Goal: Contribute content: Contribute content

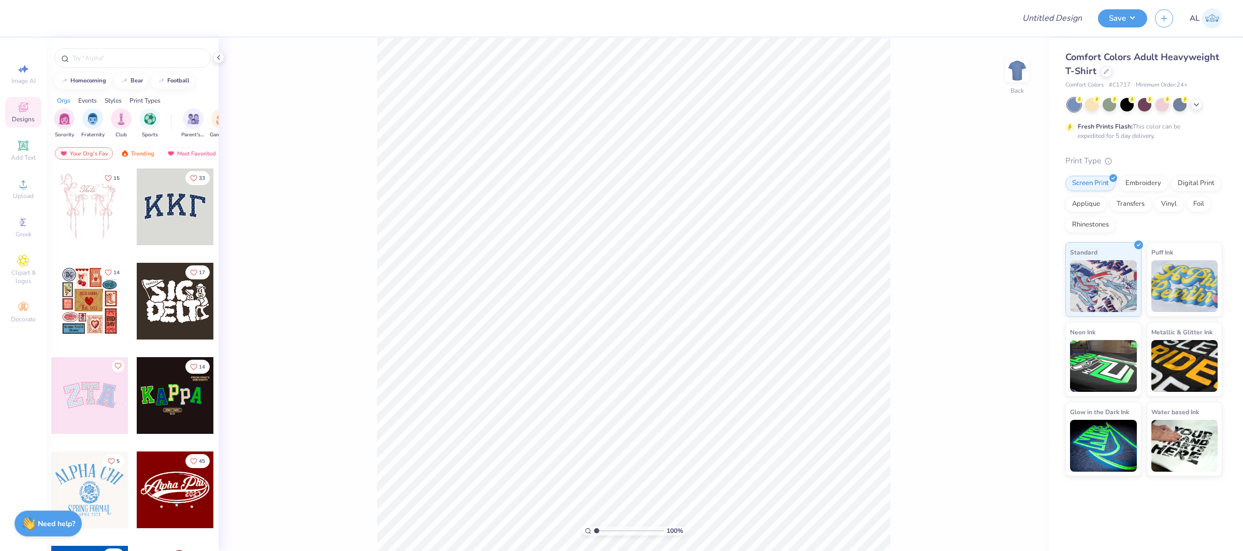
click at [1151, 23] on div "Save AL" at bounding box center [1170, 18] width 145 height 36
click at [1102, 73] on div at bounding box center [1106, 70] width 11 height 11
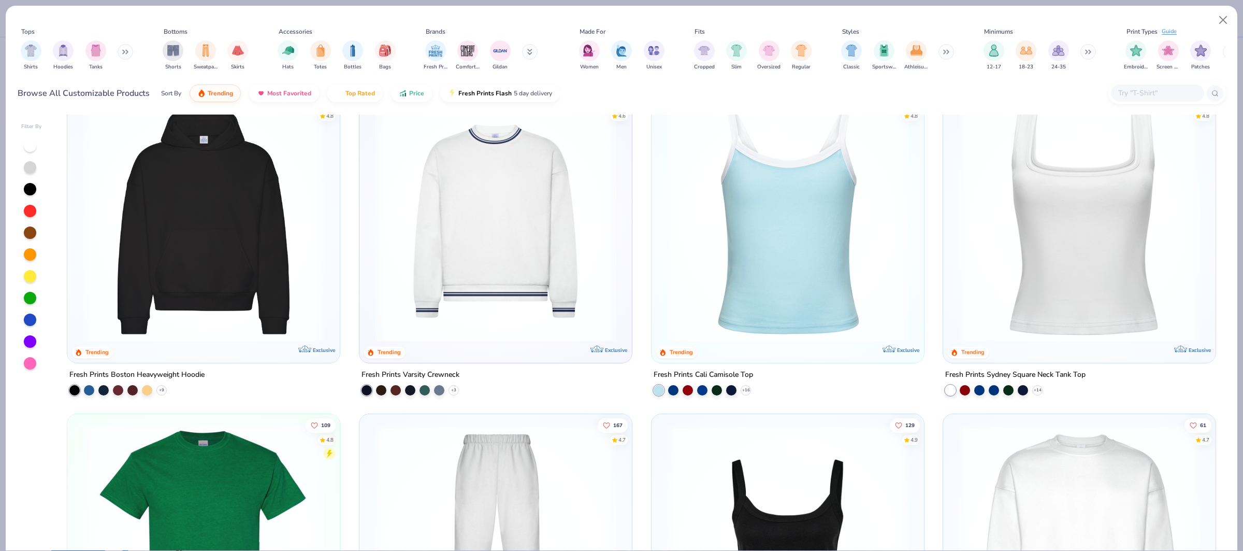
scroll to position [343, 0]
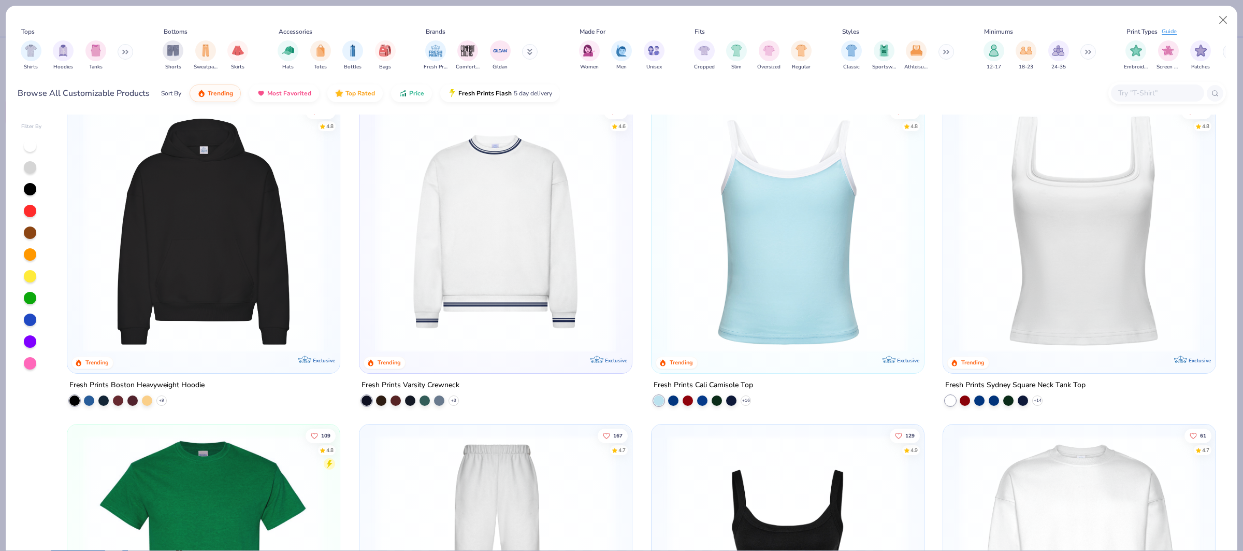
click at [1073, 207] on img at bounding box center [1080, 231] width 252 height 241
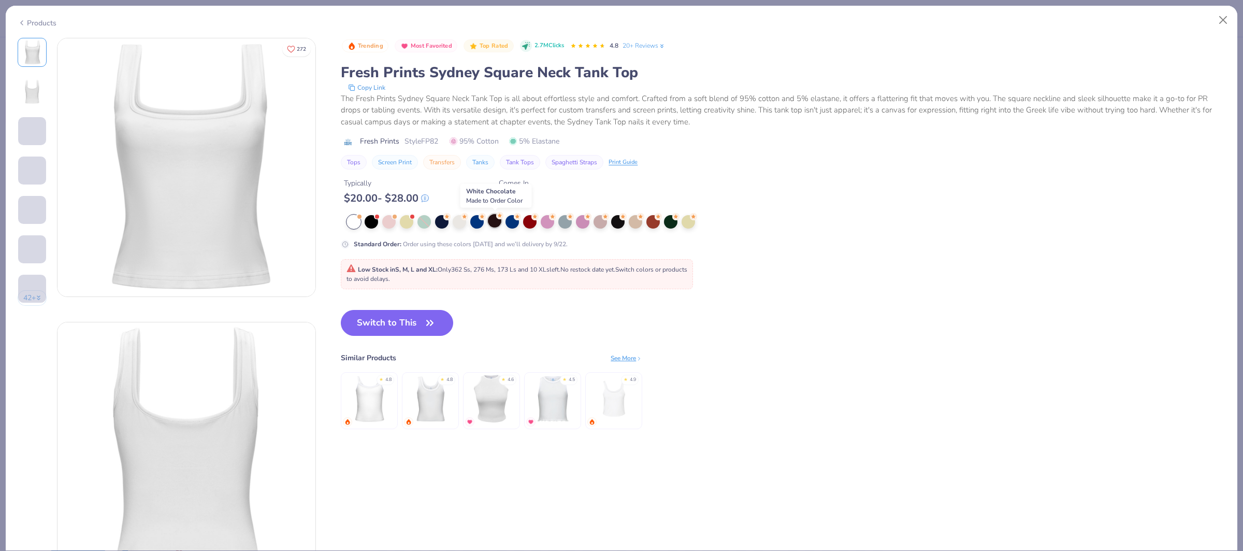
click at [496, 223] on div at bounding box center [494, 220] width 13 height 13
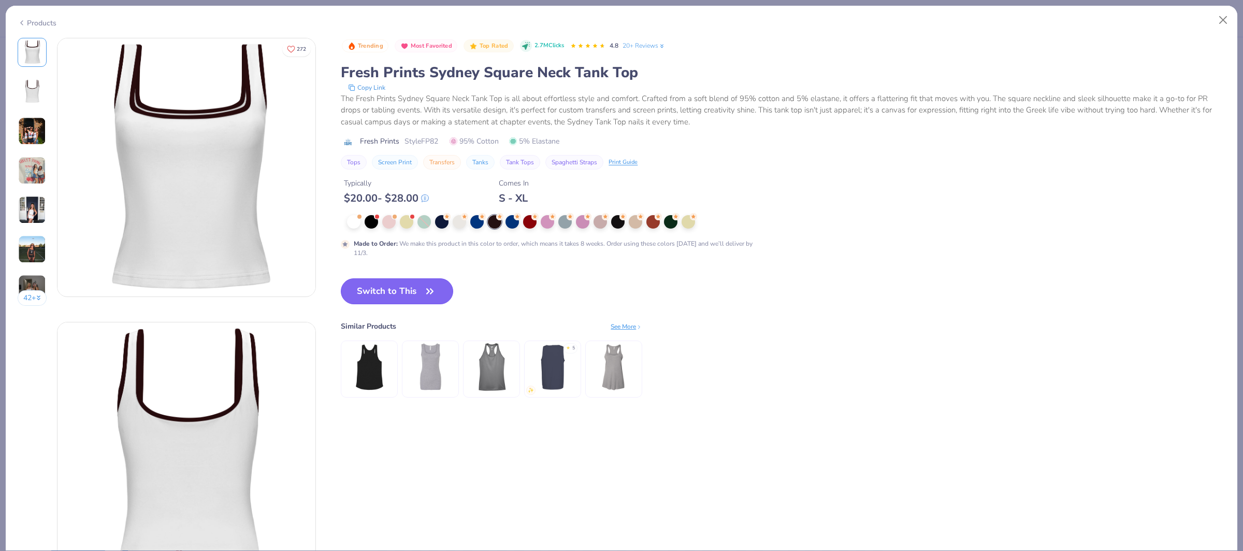
click at [395, 300] on button "Switch to This" at bounding box center [397, 291] width 112 height 26
type textarea "x"
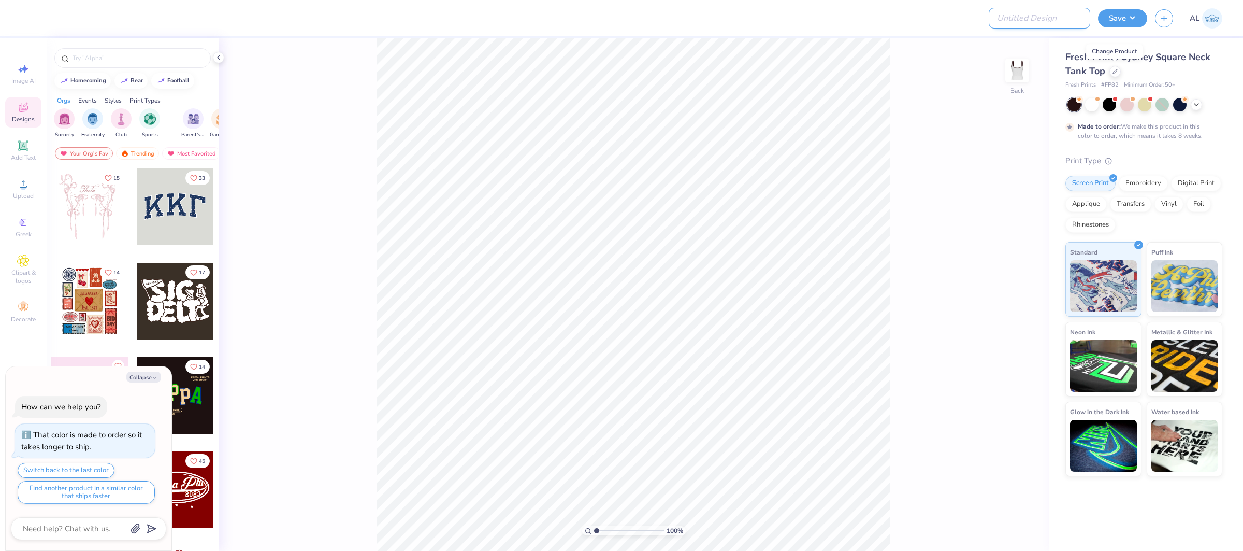
click at [1029, 19] on input "Design Title" at bounding box center [1040, 18] width 102 height 21
paste input "FPS240032"
type input "FPS240032"
type textarea "x"
type input "FPS240032"
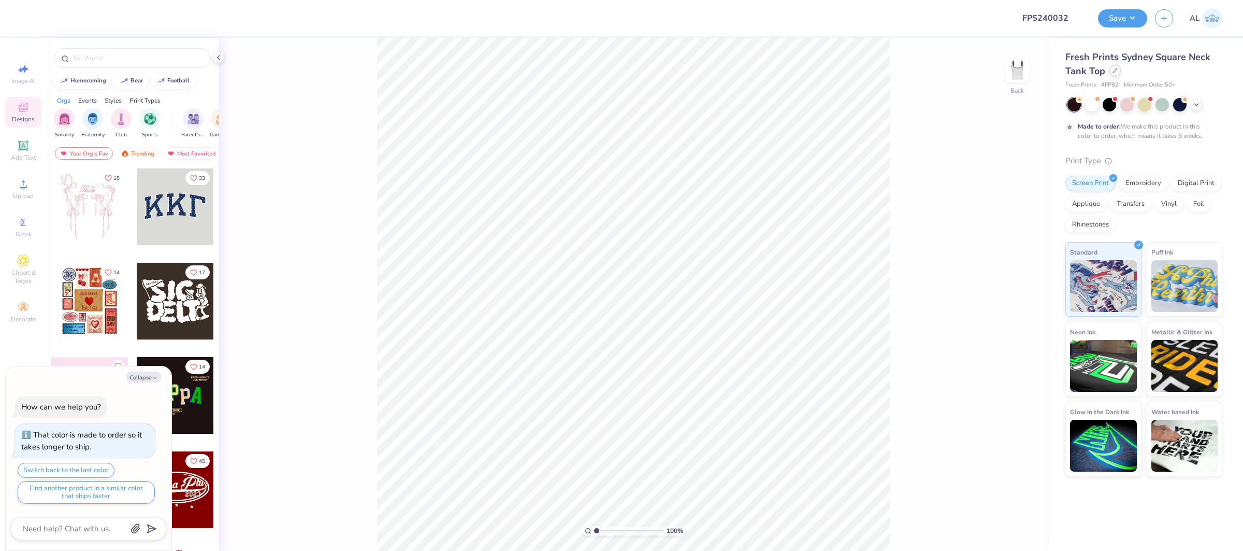
click at [1117, 74] on div at bounding box center [1114, 70] width 11 height 11
type textarea "x"
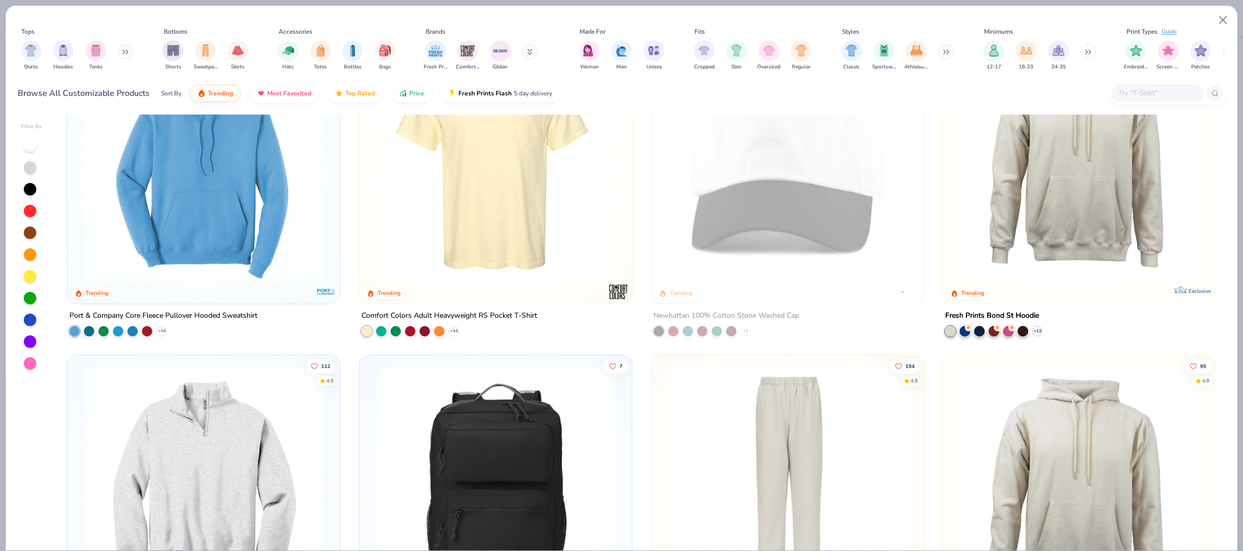
scroll to position [1349, 0]
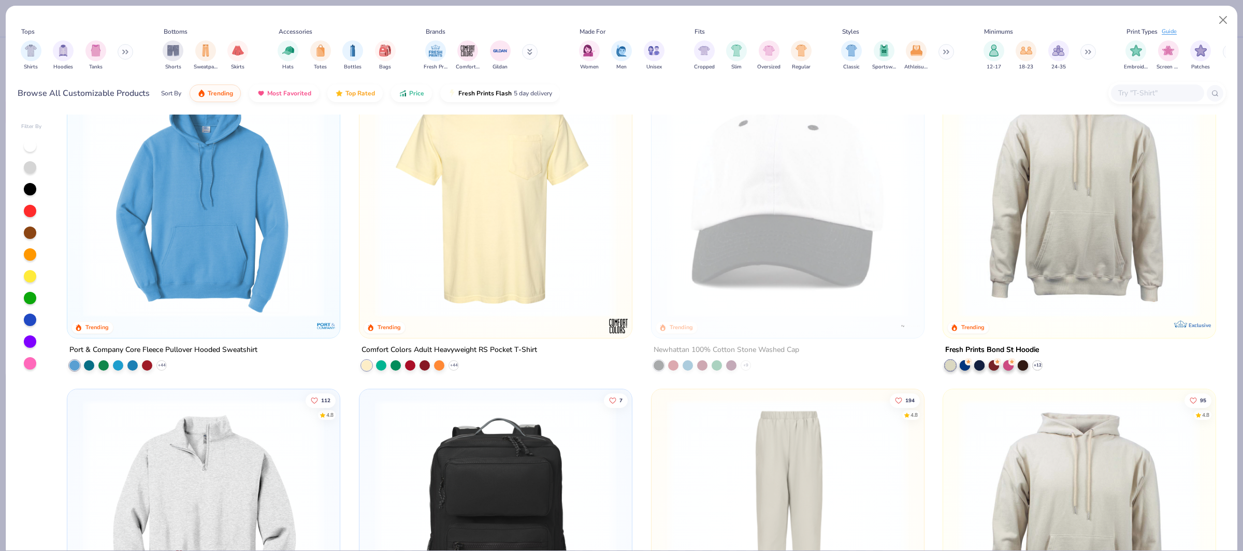
click at [1180, 91] on input "text" at bounding box center [1157, 93] width 80 height 12
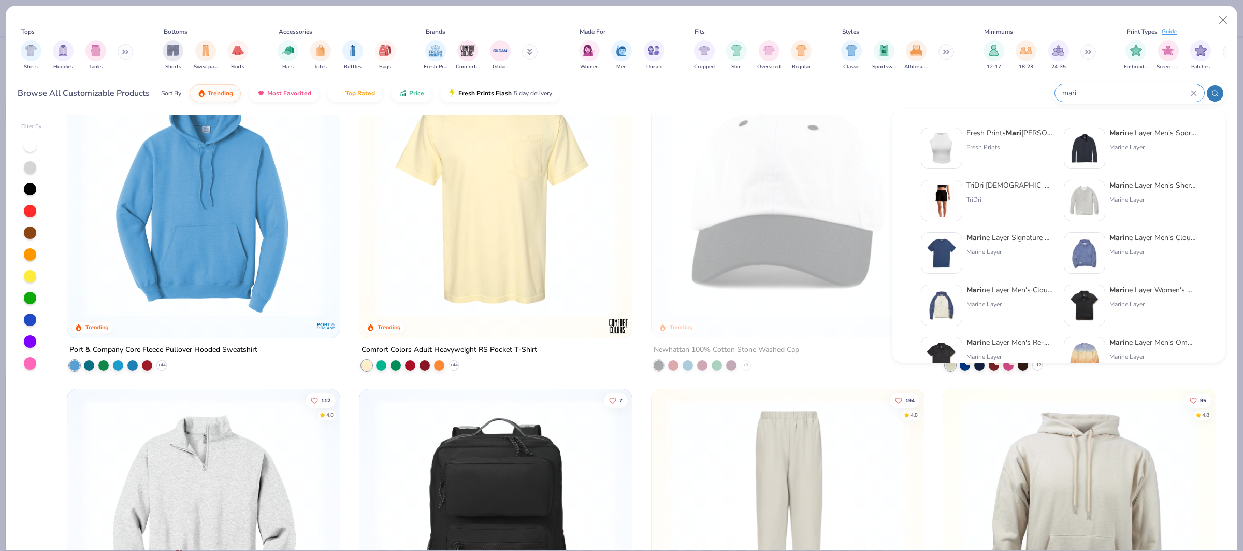
type input "mari"
click at [985, 148] on div "Fresh Prints" at bounding box center [1009, 146] width 87 height 9
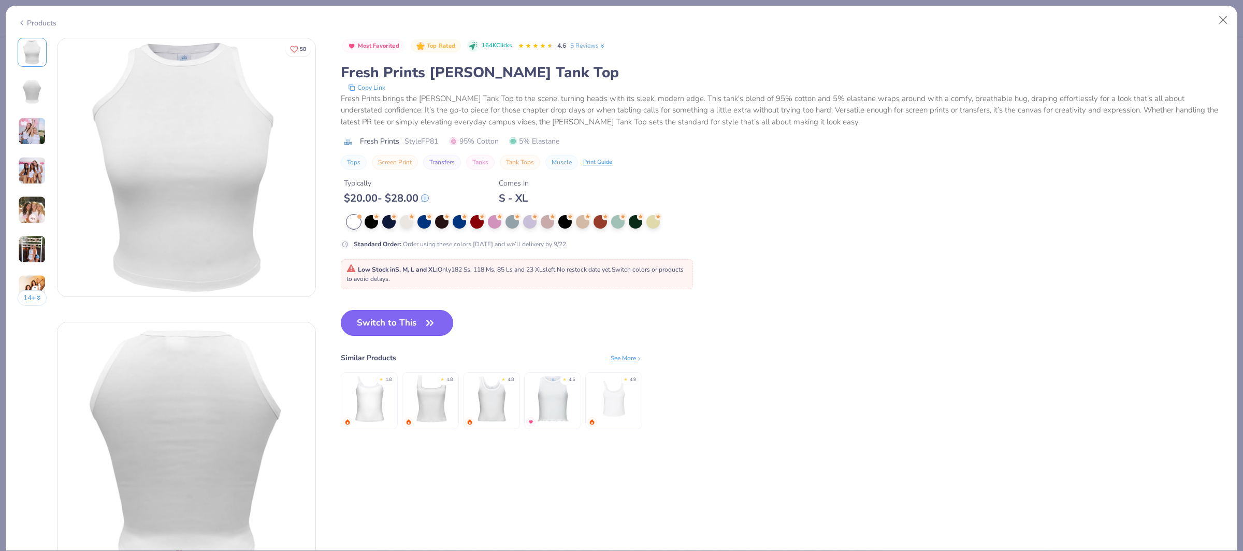
click at [368, 321] on button "Switch to This" at bounding box center [397, 323] width 112 height 26
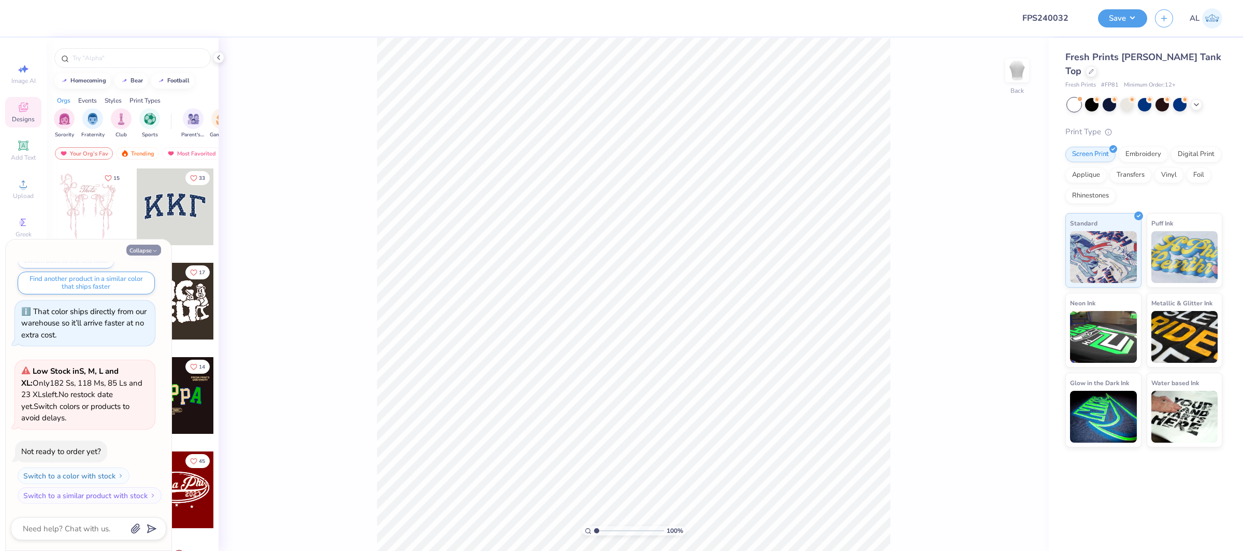
click at [131, 253] on button "Collapse" at bounding box center [143, 249] width 35 height 11
type textarea "x"
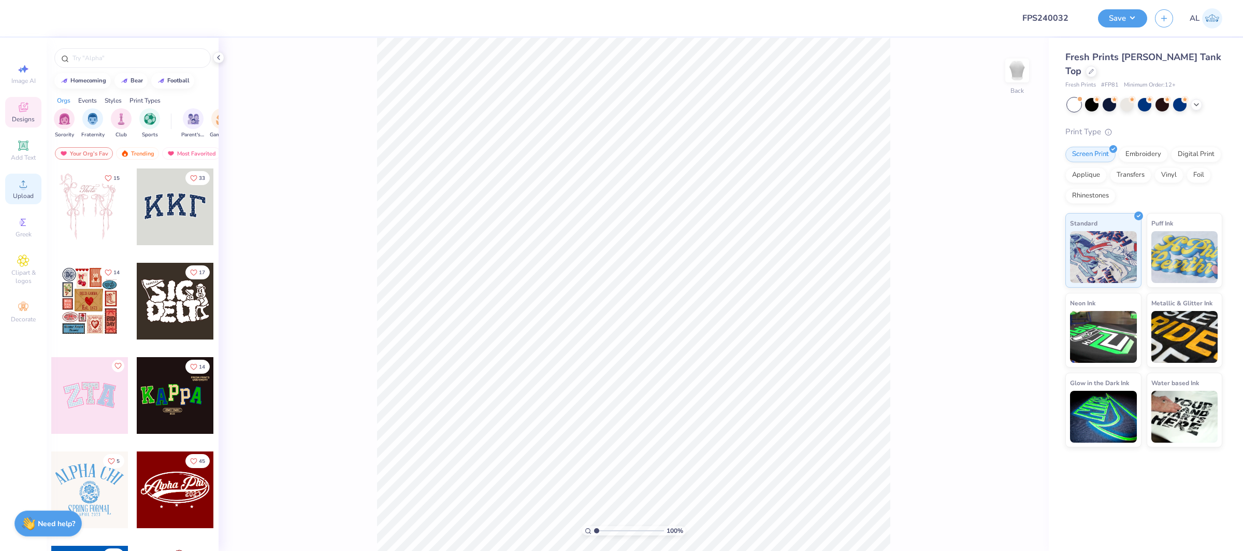
click at [15, 196] on span "Upload" at bounding box center [23, 196] width 21 height 8
click at [28, 182] on icon at bounding box center [23, 184] width 12 height 12
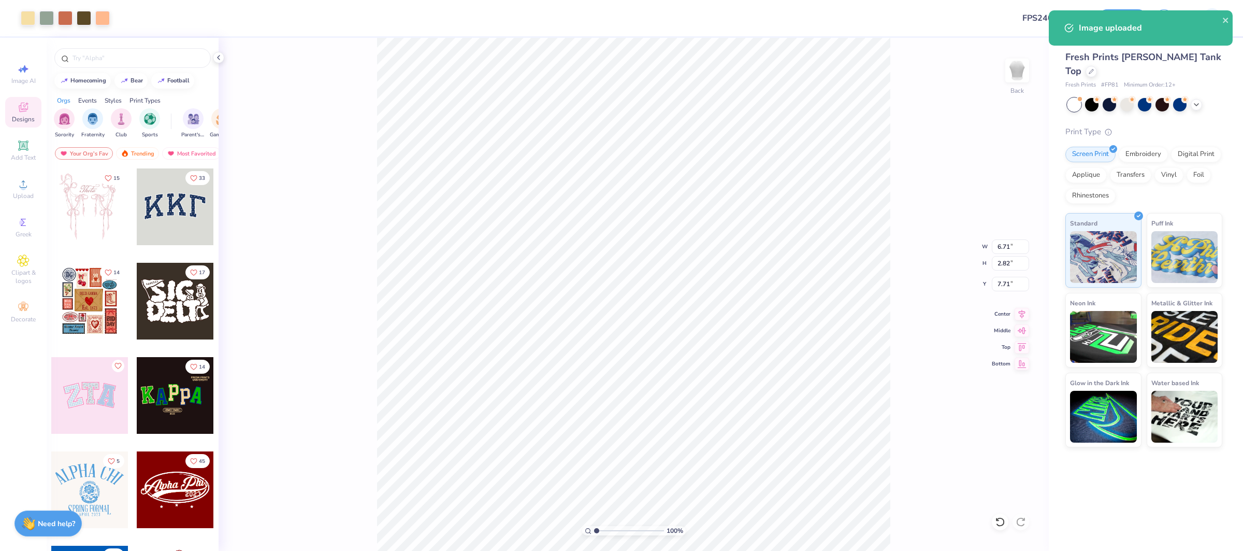
type input "3.00"
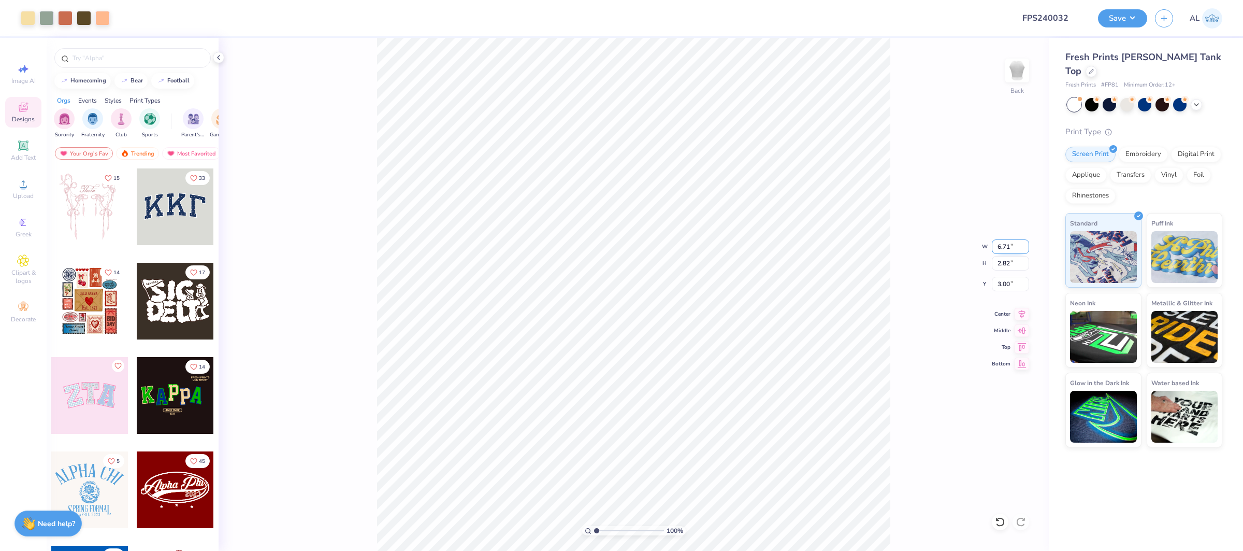
click at [1006, 248] on input "6.71" at bounding box center [1010, 246] width 37 height 15
type input "6.50"
type input "2.73"
type input "3.04"
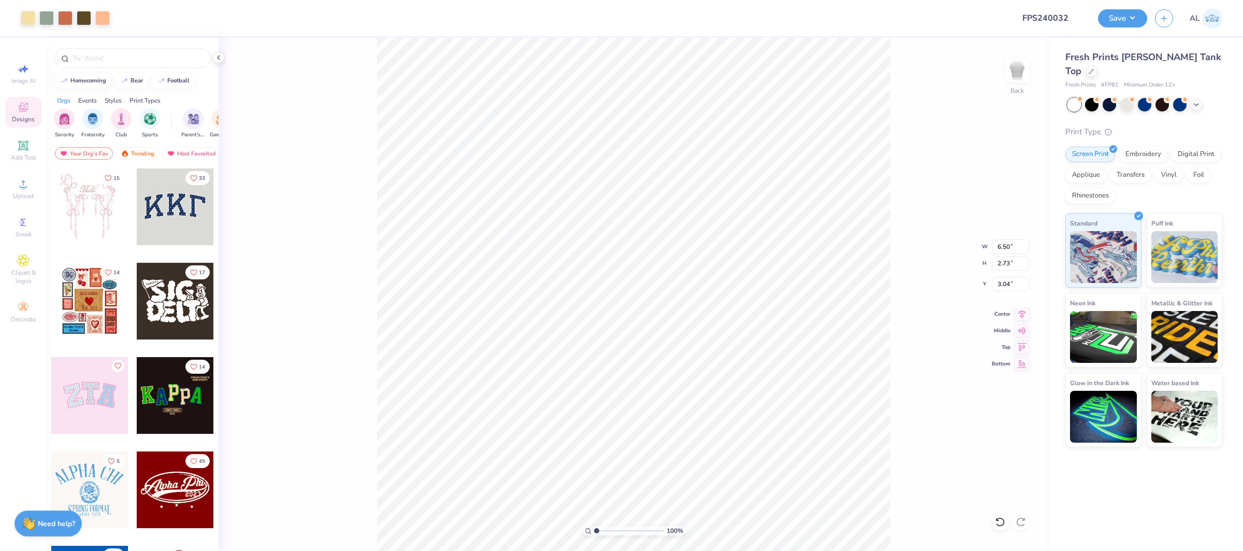
drag, startPoint x: 1024, startPoint y: 311, endPoint x: 896, endPoint y: 304, distance: 129.2
click at [1023, 310] on icon at bounding box center [1022, 314] width 15 height 12
click at [23, 188] on circle at bounding box center [23, 187] width 6 height 6
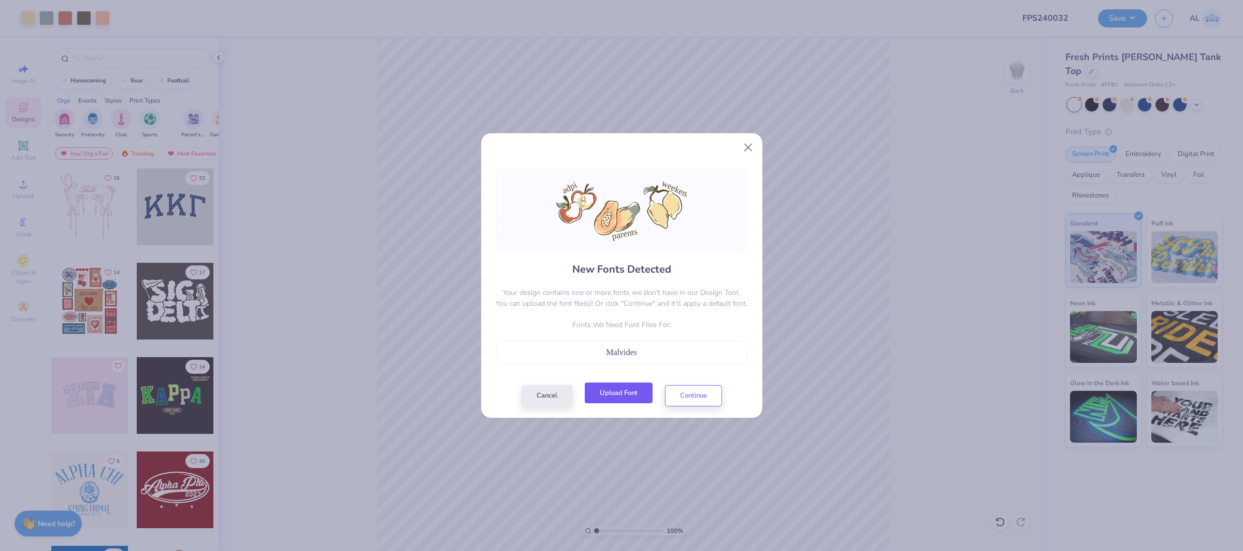
click at [615, 394] on button "Upload Font" at bounding box center [619, 392] width 68 height 21
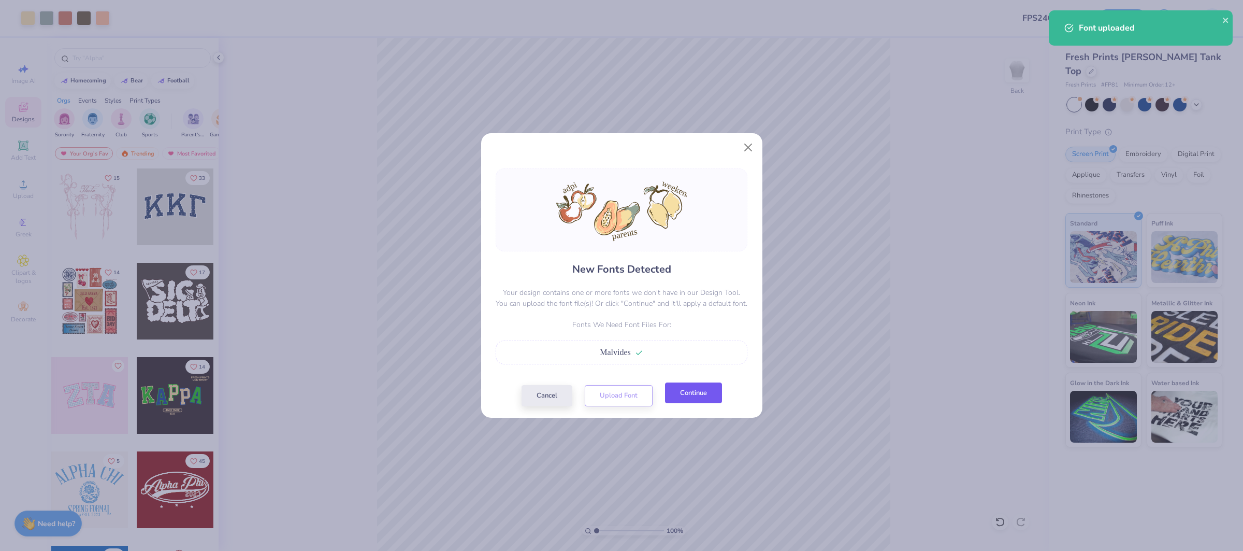
click at [688, 399] on button "Continue" at bounding box center [693, 392] width 57 height 21
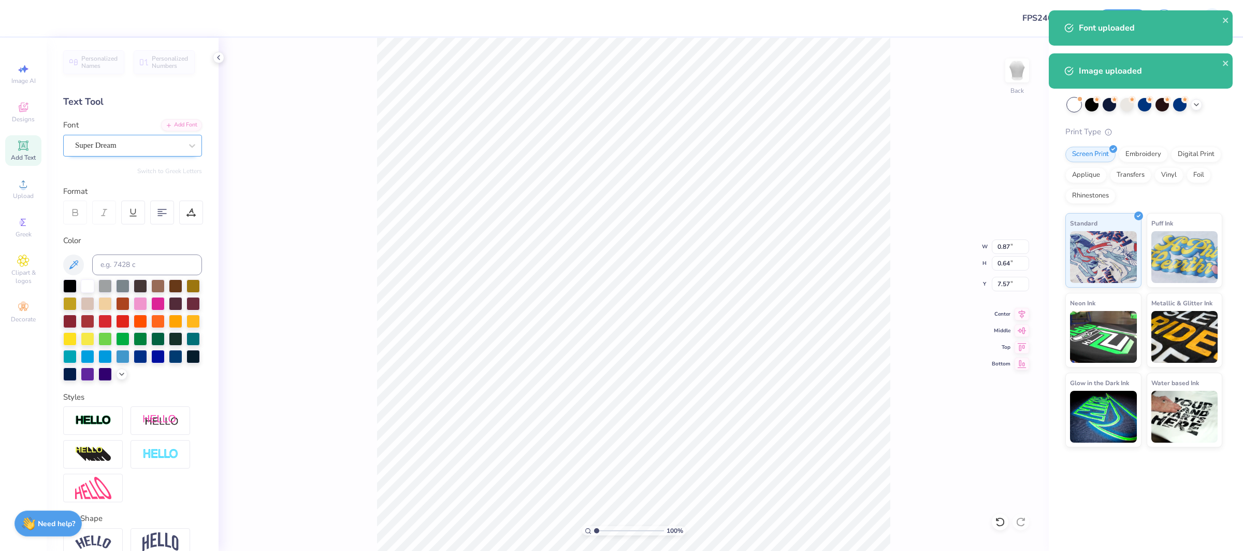
click at [167, 150] on div "Super Dream" at bounding box center [128, 145] width 109 height 16
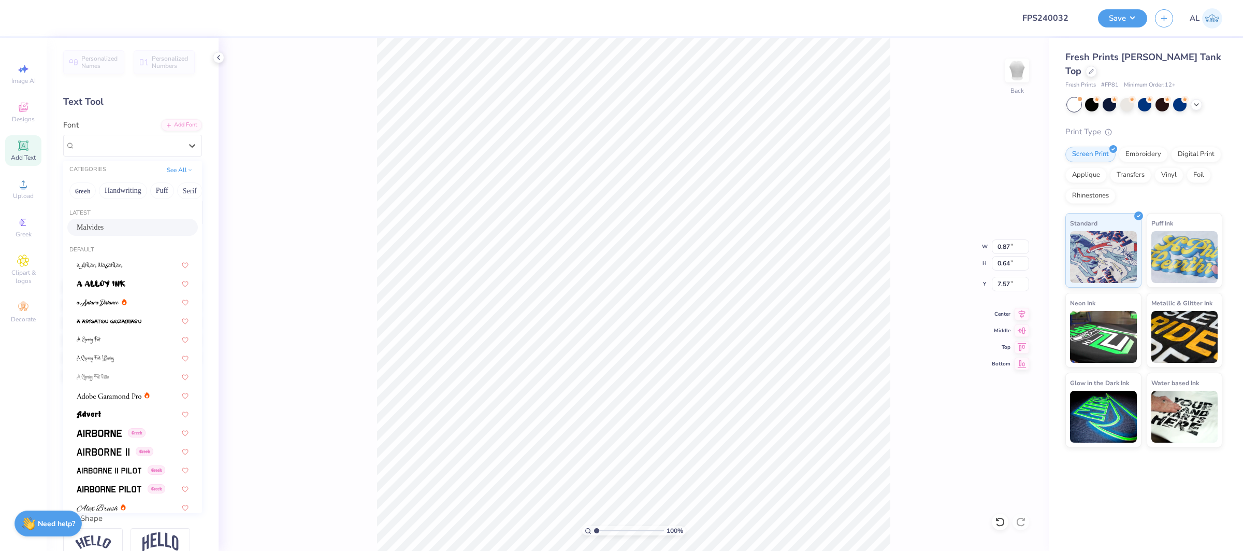
click at [94, 223] on span "Malvides" at bounding box center [90, 227] width 27 height 11
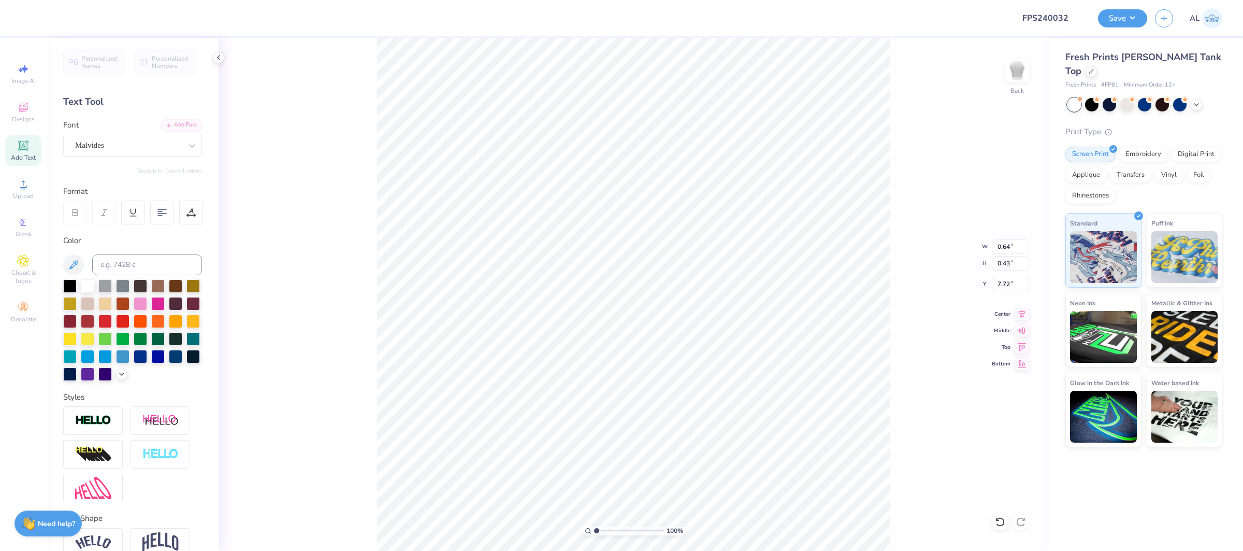
type input "0.64"
type input "0.43"
type input "7.72"
type input "1.71"
type input "0.70"
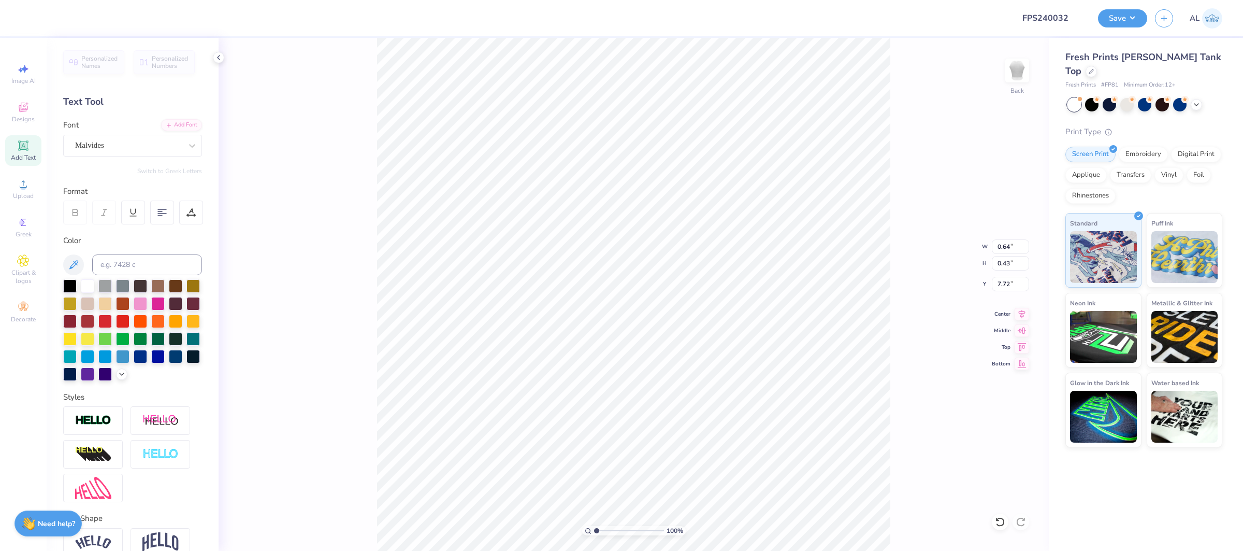
type input "9.99"
drag, startPoint x: 110, startPoint y: 139, endPoint x: 112, endPoint y: 155, distance: 15.6
click at [110, 139] on div "Super Dream" at bounding box center [128, 145] width 109 height 16
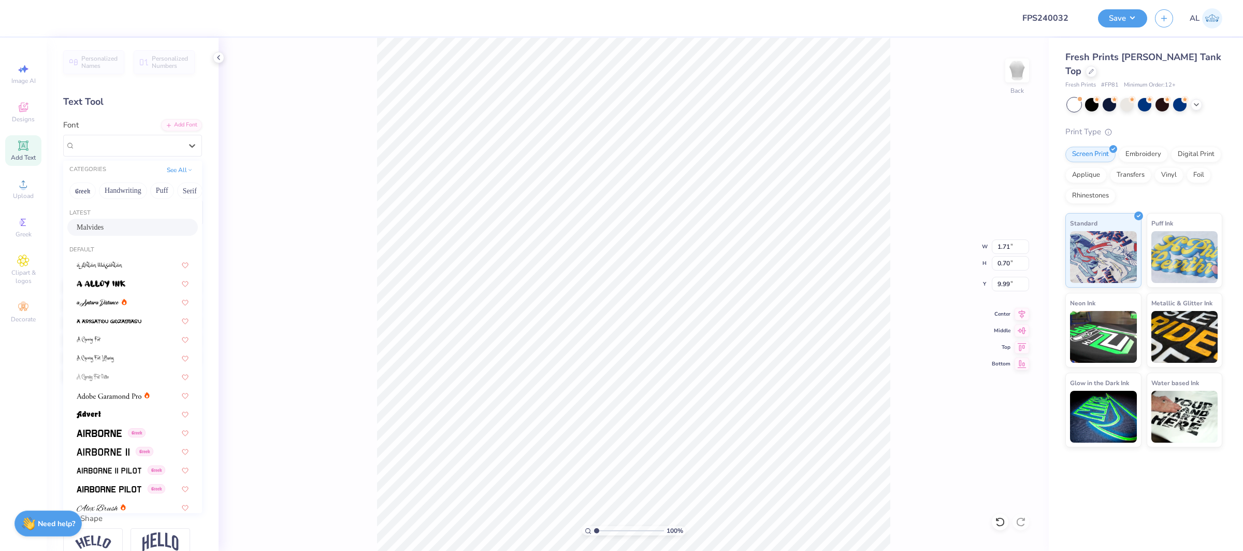
drag, startPoint x: 127, startPoint y: 232, endPoint x: 374, endPoint y: 294, distance: 255.3
click at [127, 232] on div "Malvides" at bounding box center [133, 227] width 112 height 11
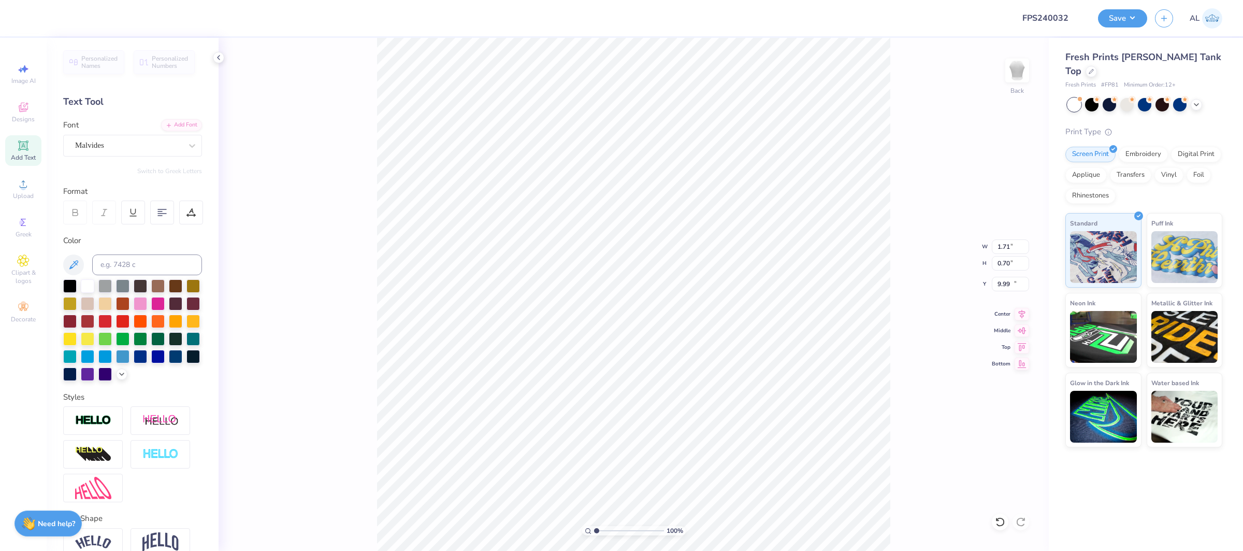
type input "1.06"
type input "0.51"
type input "10.05"
type input "1.74"
type input "1.00"
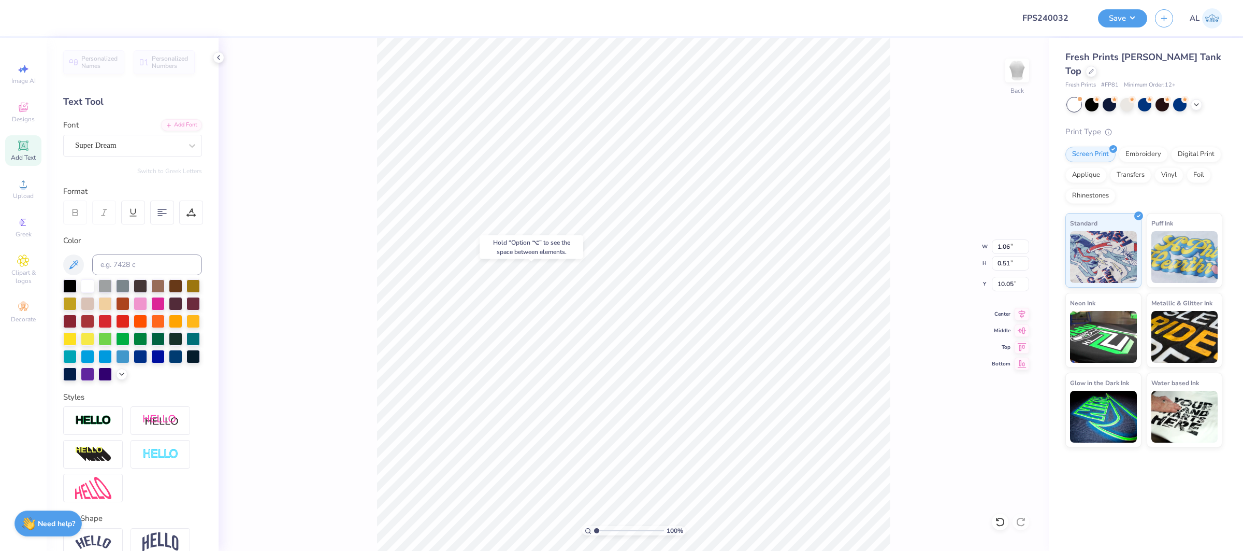
type input "7.66"
drag, startPoint x: 110, startPoint y: 142, endPoint x: 124, endPoint y: 158, distance: 21.0
click at [110, 142] on div "Super Dream" at bounding box center [128, 145] width 109 height 16
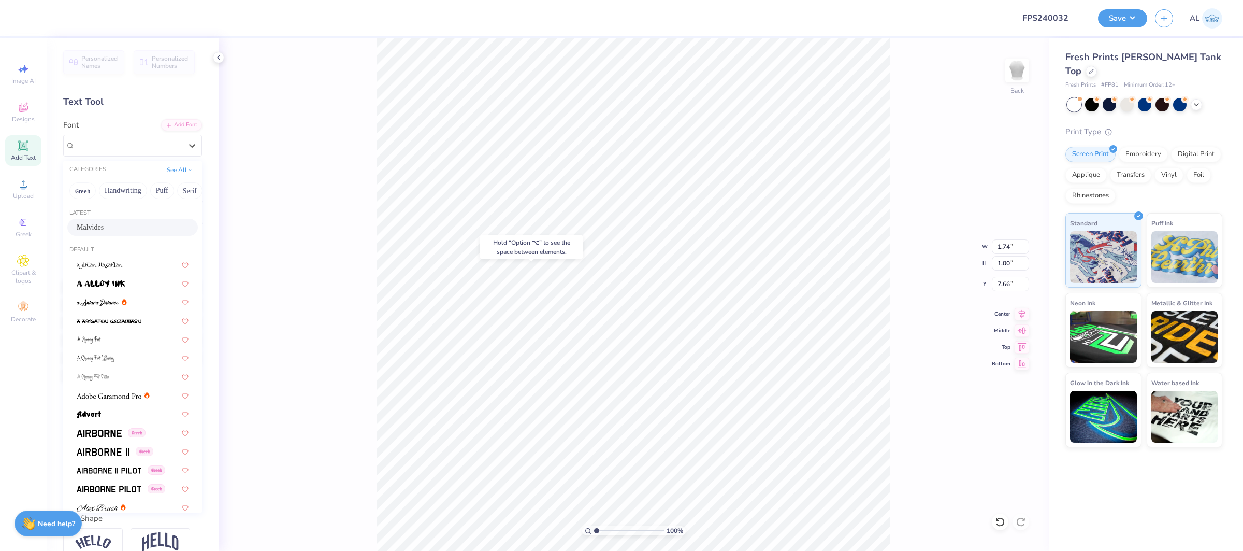
click at [116, 228] on div "Malvides" at bounding box center [133, 227] width 112 height 11
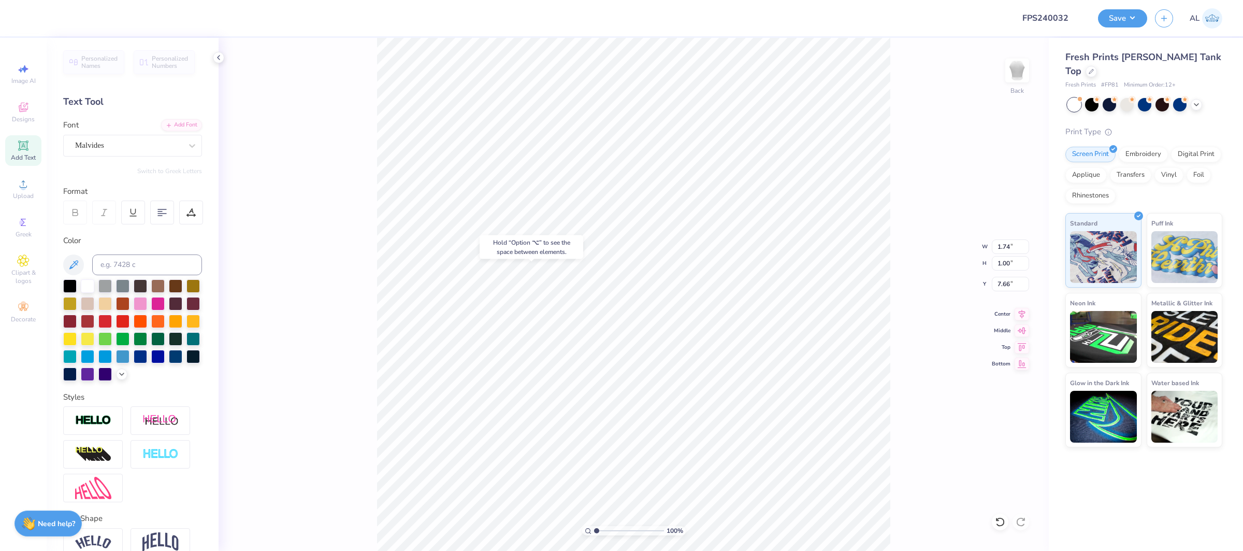
type input "1.25"
type input "0.65"
type input "7.61"
click at [1007, 248] on input "6.84" at bounding box center [1010, 246] width 37 height 15
click at [1010, 248] on input "6.84" at bounding box center [1010, 246] width 37 height 15
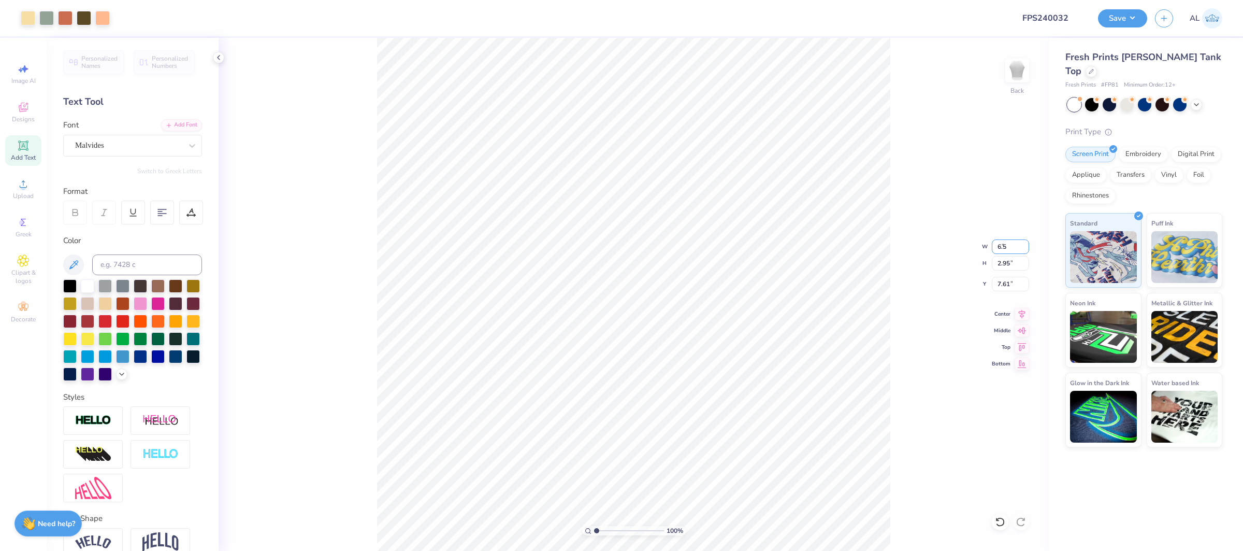
type input "6.50"
type input "2.80"
type input "3.00"
type input "3.72"
click at [615, 528] on input "range" at bounding box center [629, 530] width 70 height 9
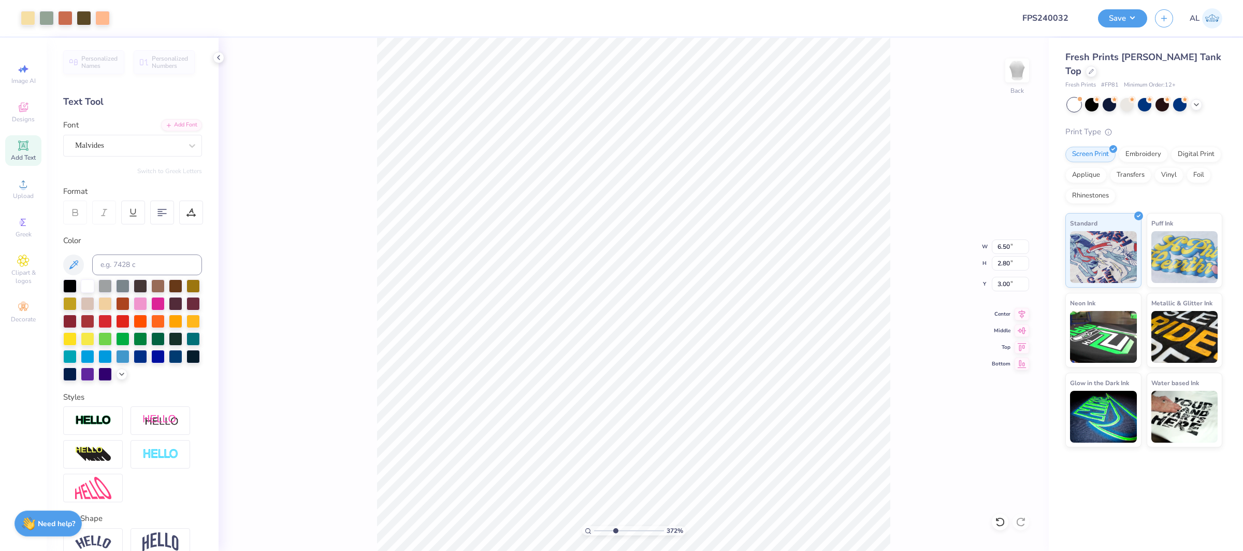
type input "2.95"
type input "10"
click at [687, 516] on div "1000 %" at bounding box center [633, 294] width 513 height 513
type input "2.97"
type input "6.5"
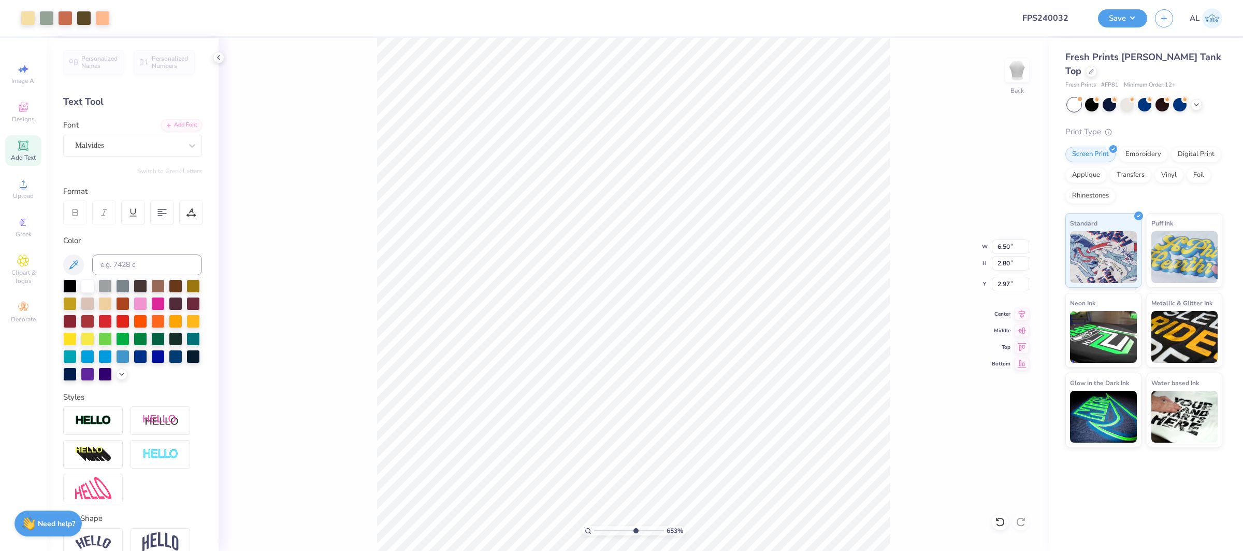
drag, startPoint x: 654, startPoint y: 530, endPoint x: 634, endPoint y: 530, distance: 19.7
click at [634, 530] on input "range" at bounding box center [629, 530] width 70 height 9
type input "6.64"
type input "2.86"
type input "2.94"
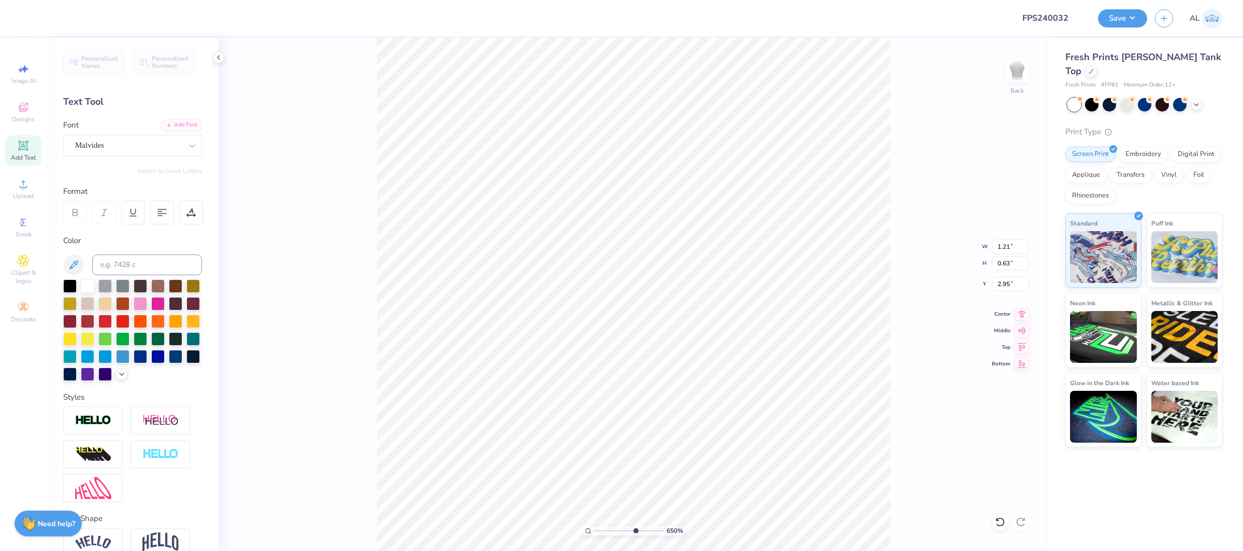
type input "2.95"
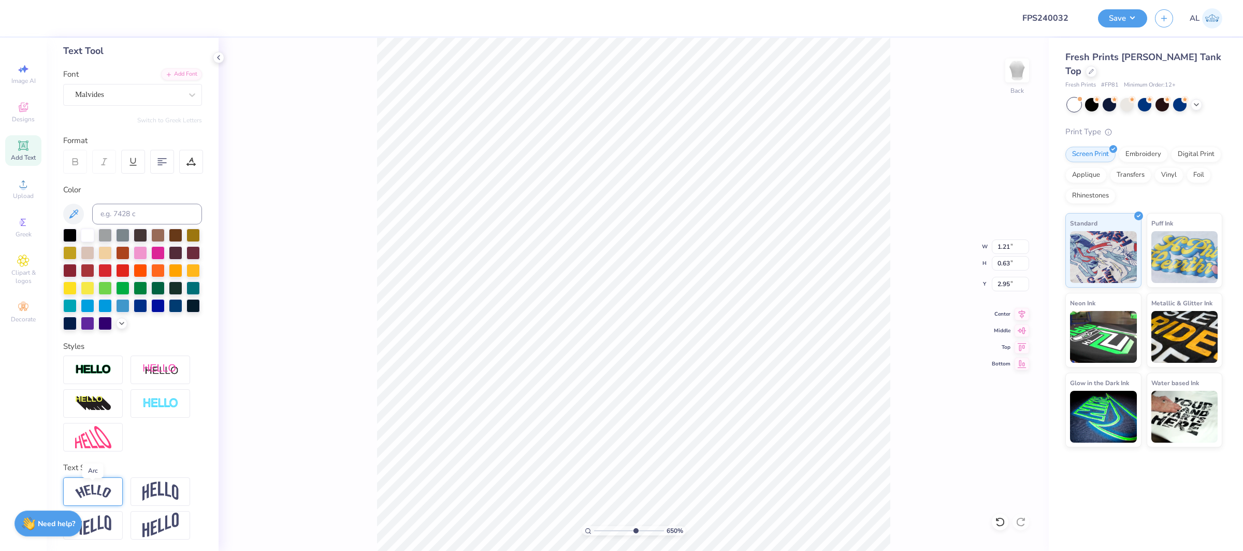
click at [99, 495] on img at bounding box center [93, 491] width 36 height 14
type input "1.43"
type input "0.65"
type input "2.97"
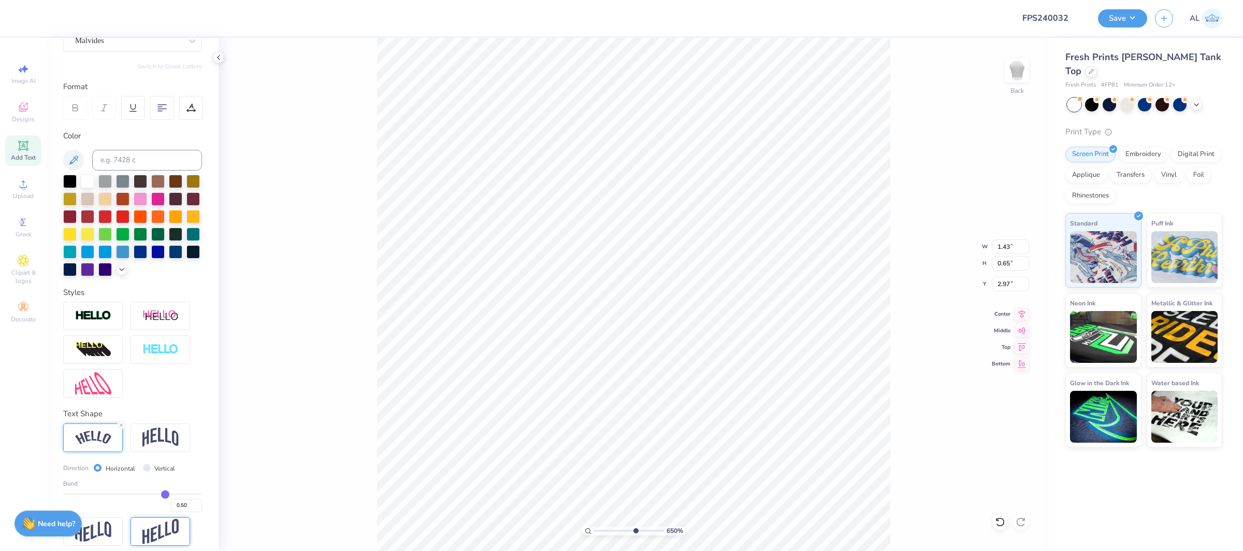
scroll to position [112, 0]
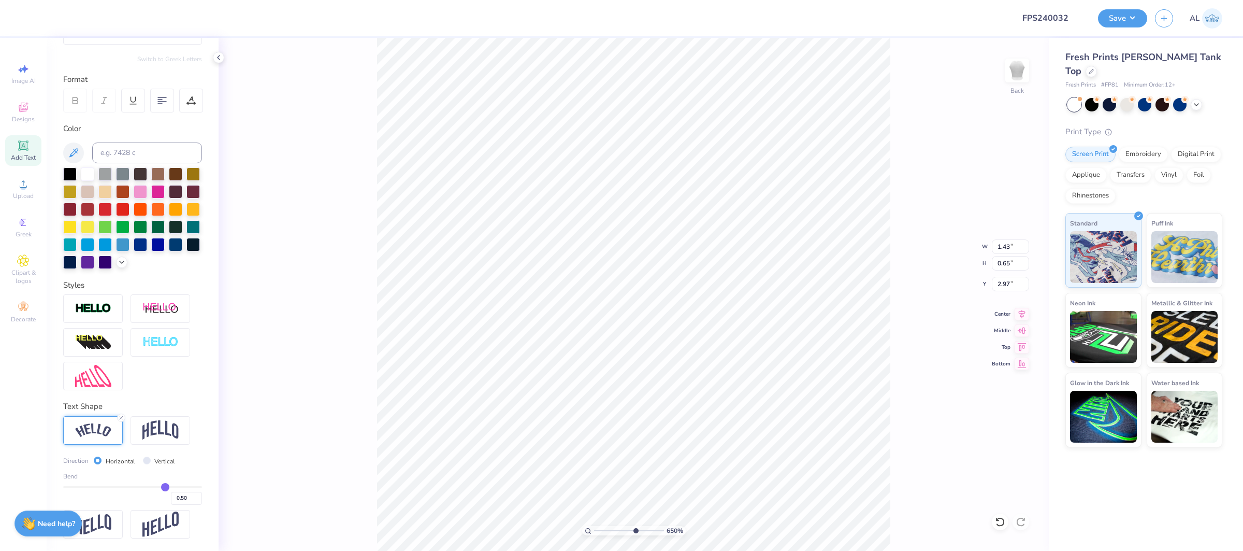
type input "0.47"
type input "0.46"
type input "0.45"
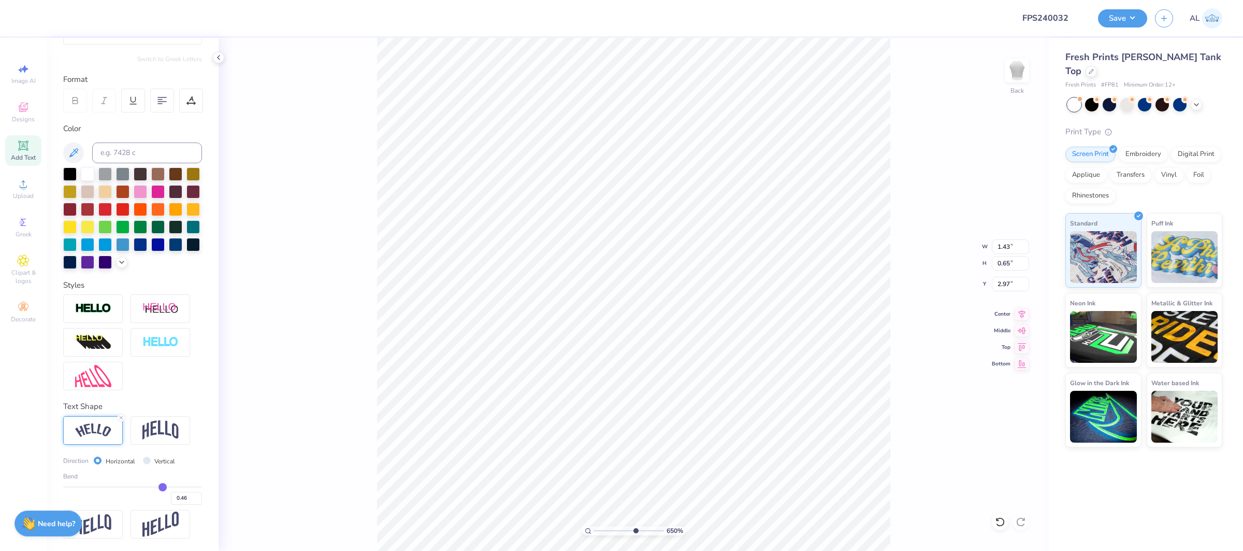
type input "0.45"
type input "0.44"
type input "0.43"
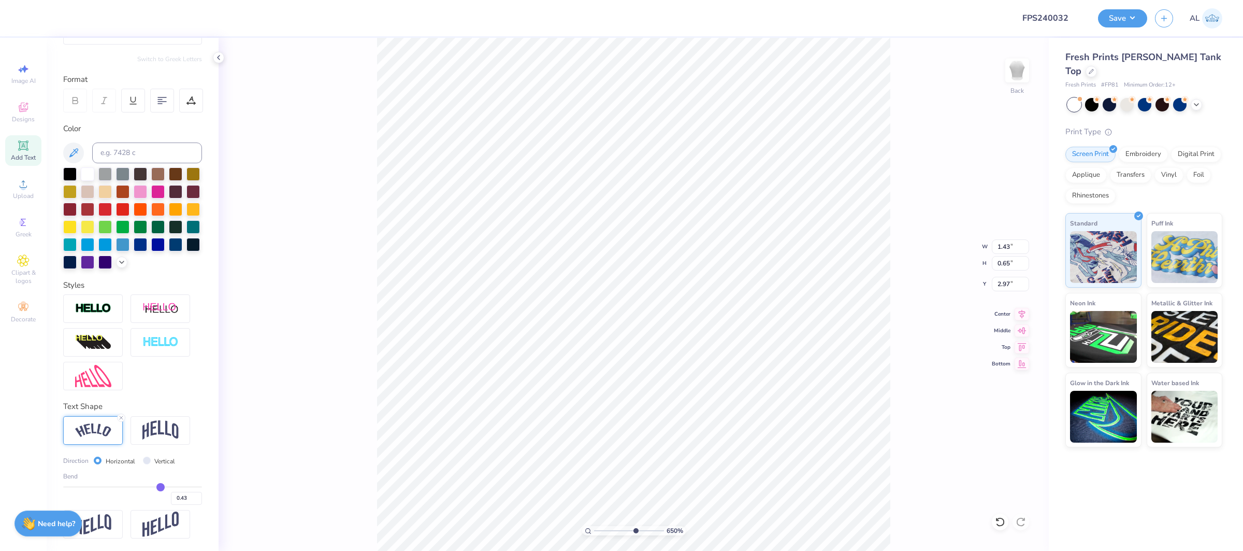
type input "0.43"
click at [161, 487] on input "range" at bounding box center [132, 487] width 139 height 2
type input "1.41"
type input "0.64"
type input "2.96"
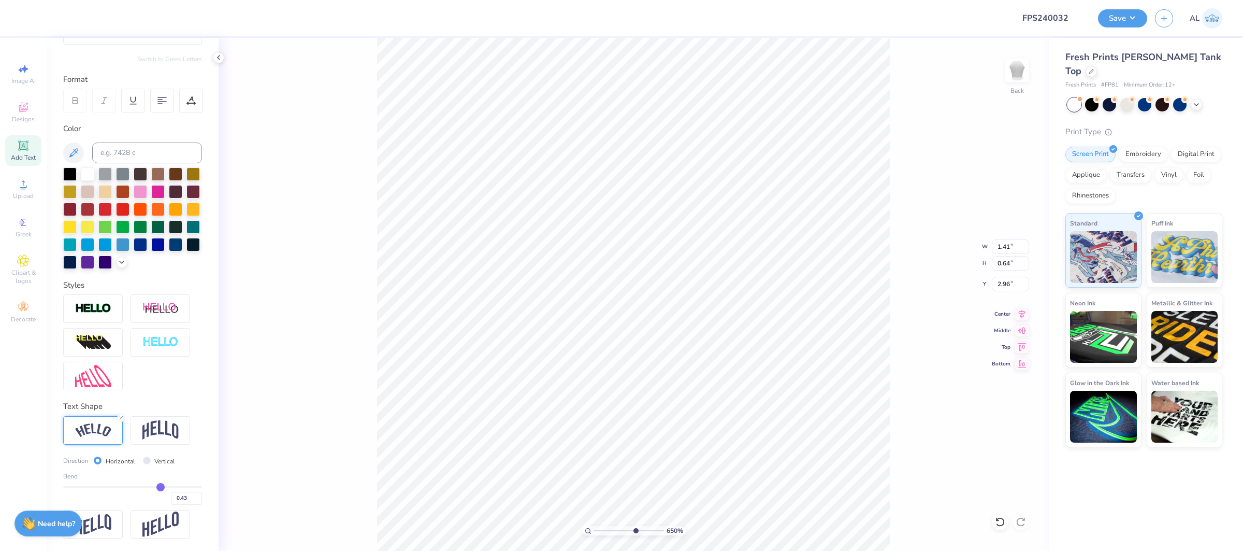
type input "0.44"
type input "0.45"
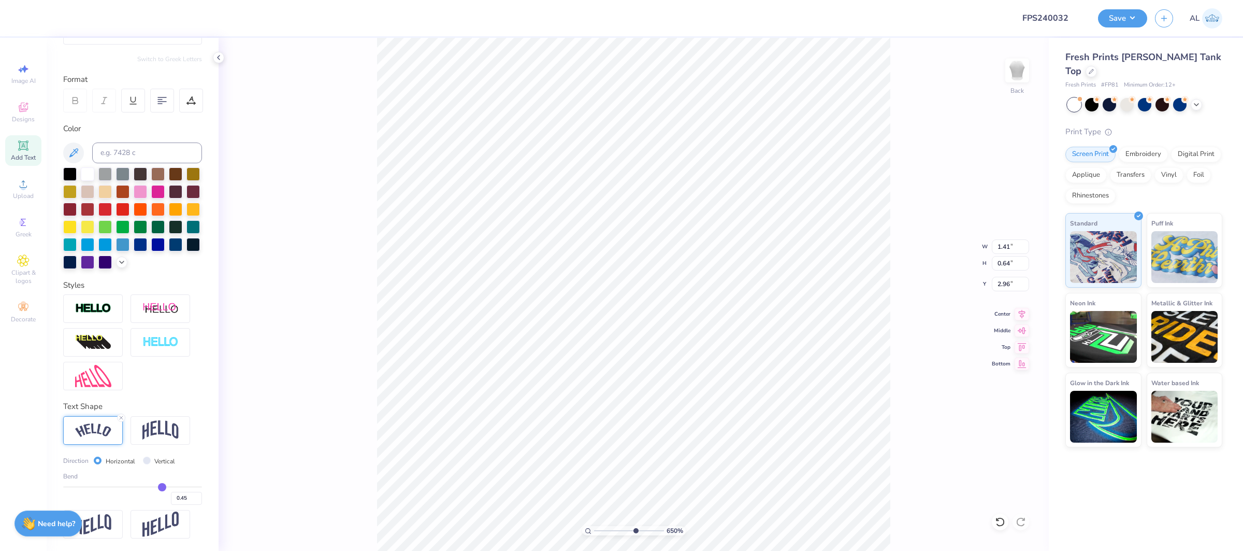
click at [162, 487] on input "range" at bounding box center [132, 487] width 139 height 2
type input "3.07"
type input "1.27"
type input "0.57"
type input "3.08"
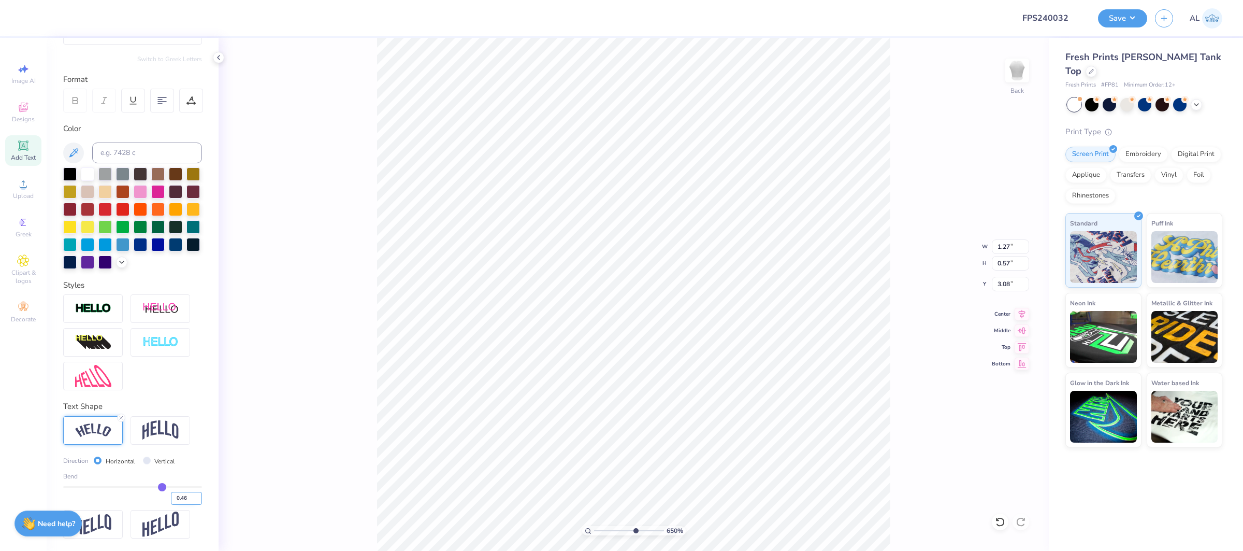
click at [196, 496] on input "0.46" at bounding box center [186, 498] width 31 height 13
click at [196, 496] on input "0.47" at bounding box center [186, 498] width 31 height 13
type input "0.48"
click at [196, 496] on input "0.48" at bounding box center [186, 498] width 31 height 13
type input "0.48"
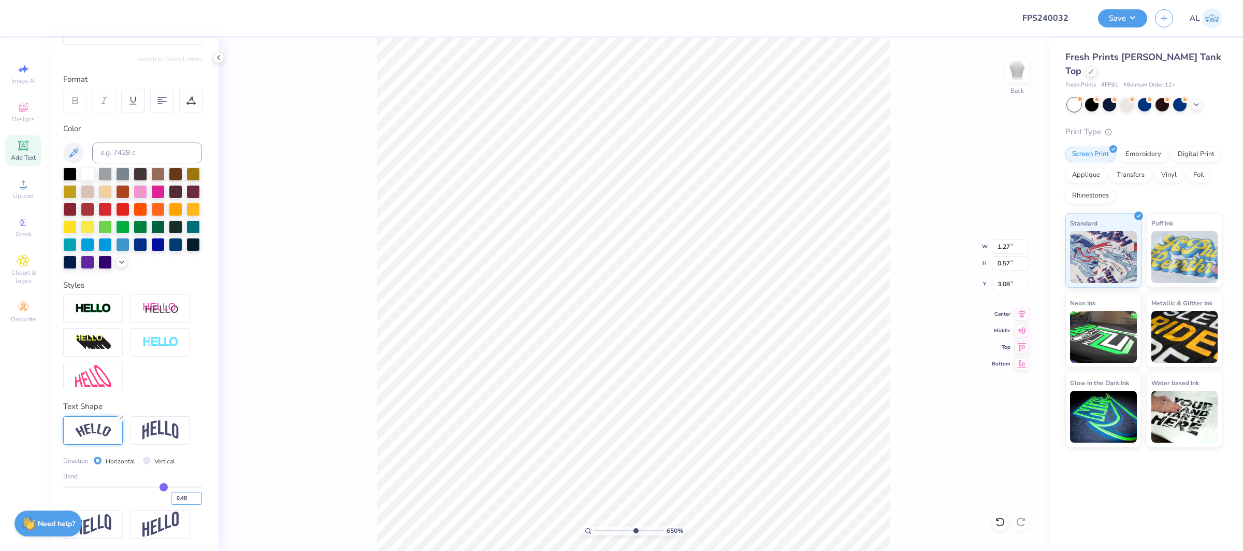
type input "1.28"
type input "3.09"
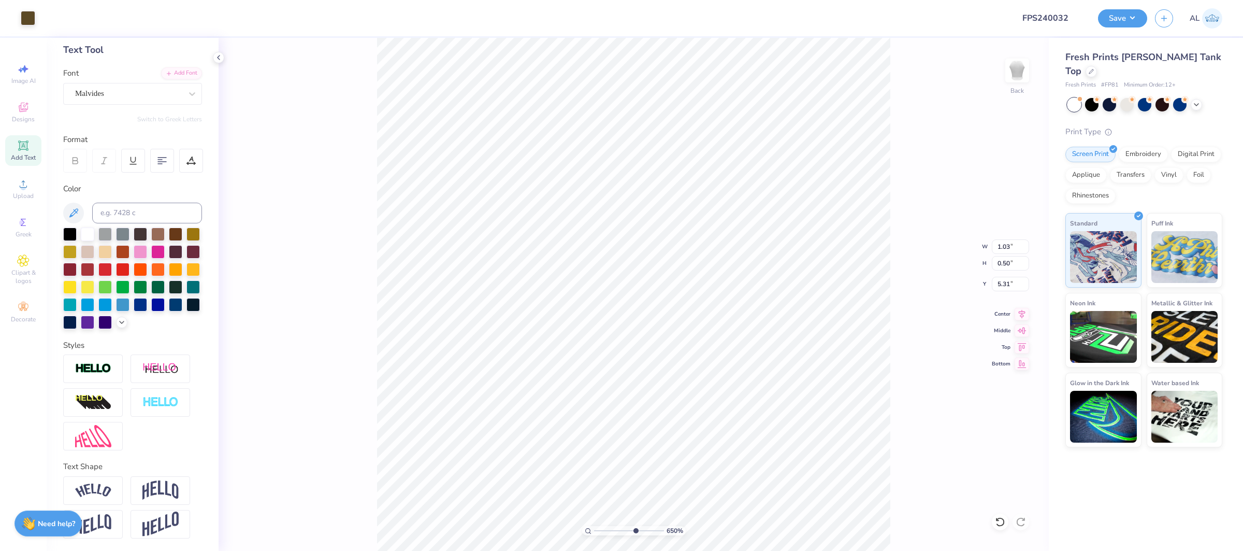
scroll to position [51, 0]
type input "5.34"
click at [97, 492] on img at bounding box center [93, 491] width 36 height 14
type input "1.30"
type input "0.55"
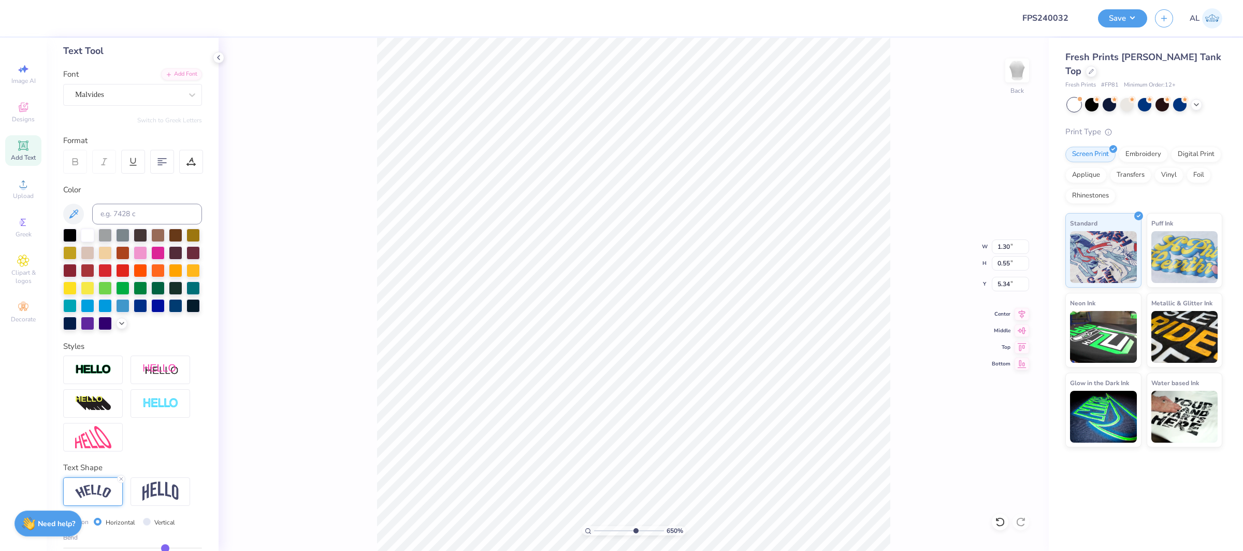
type input "5.31"
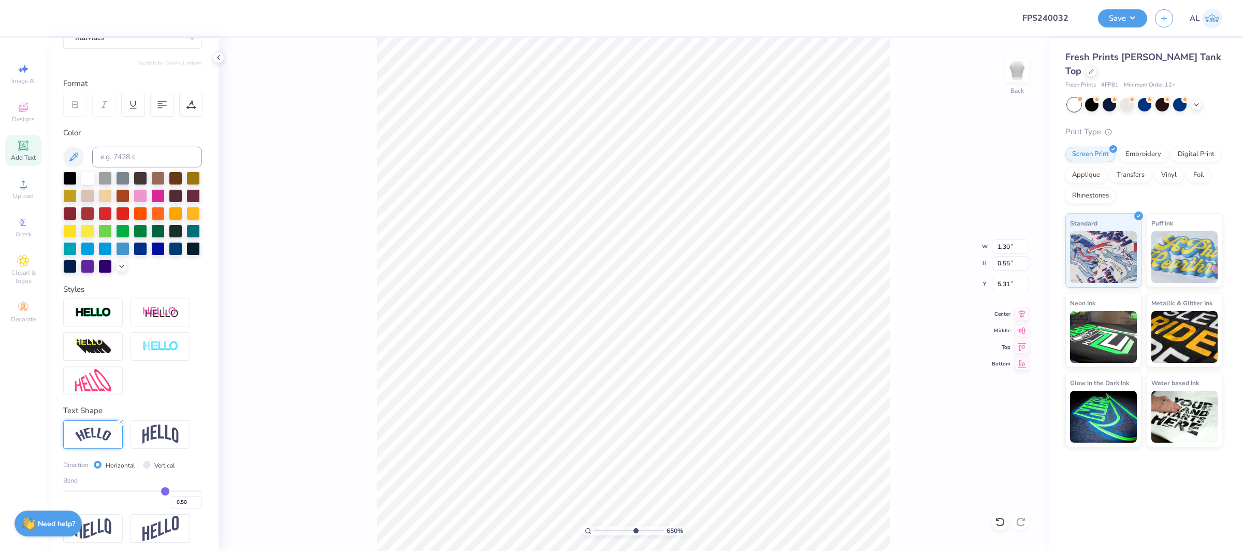
scroll to position [112, 0]
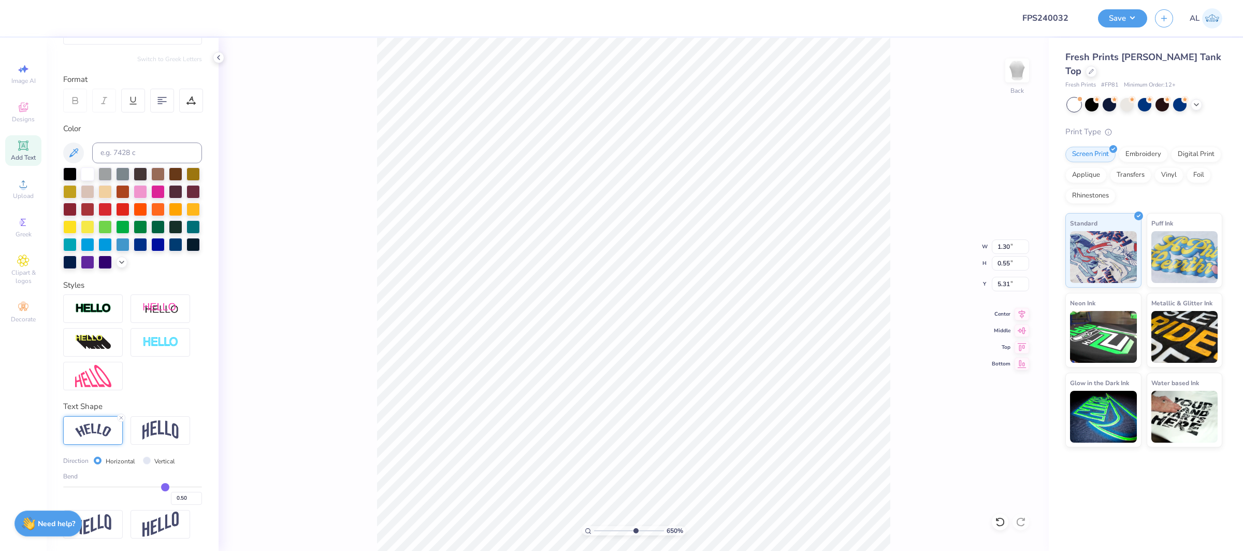
type input "0.41"
type input "0.39"
type input "0.36"
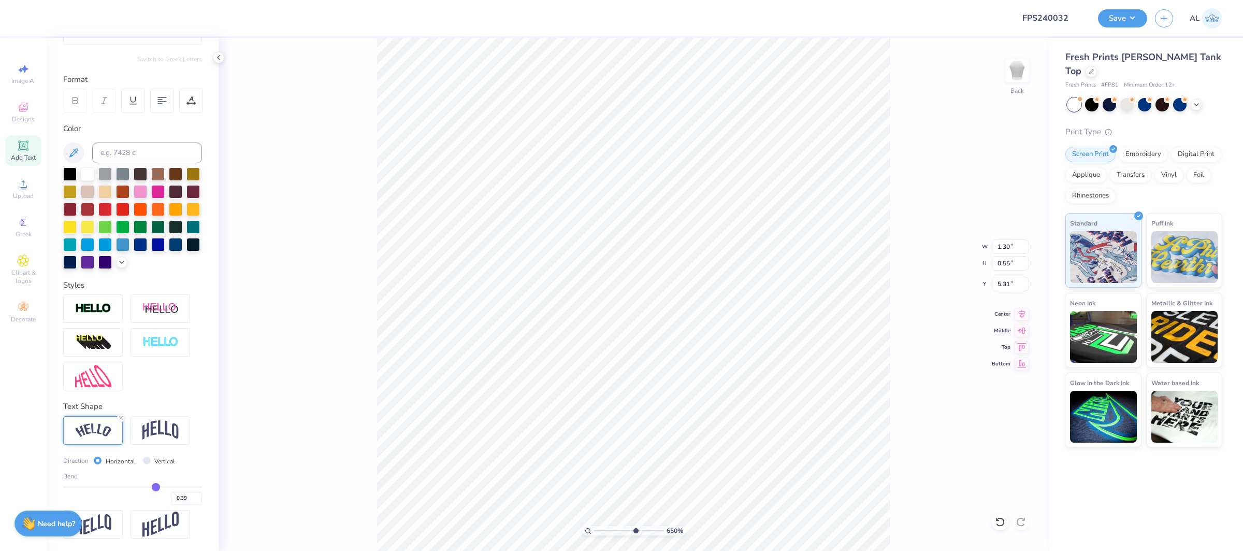
type input "0.36"
type input "0.32"
type input "0.29"
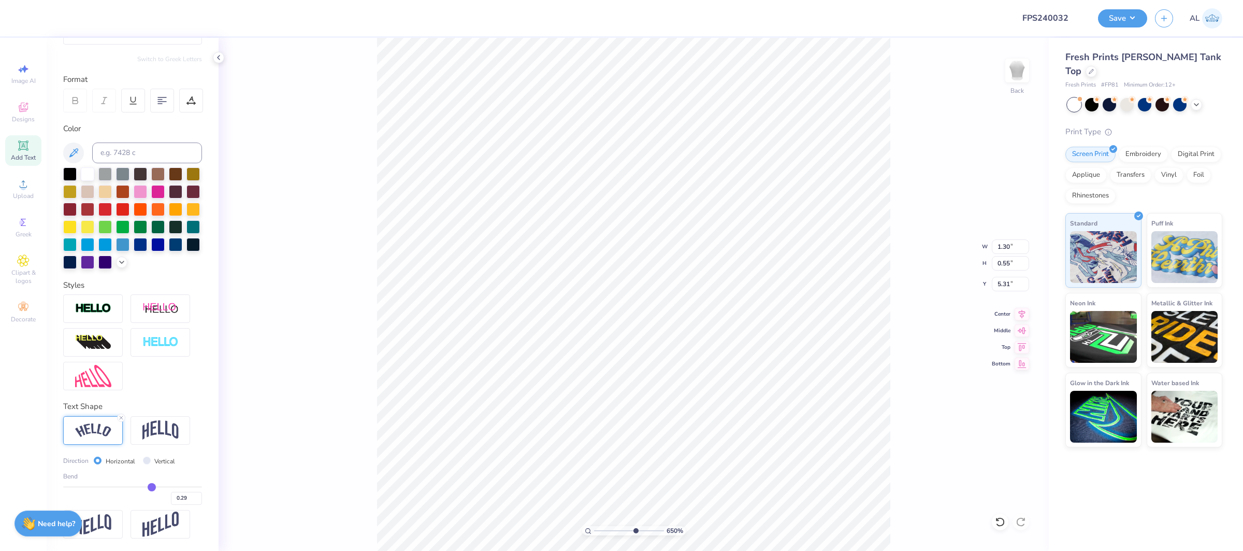
type input "0.27"
type input "0.26"
type input "0.25"
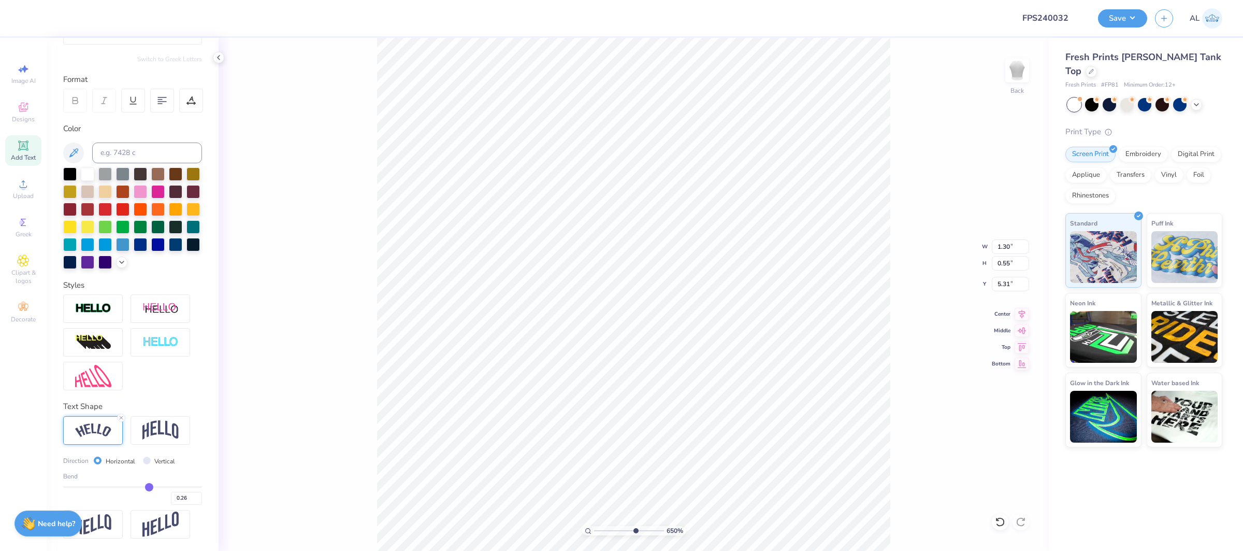
type input "0.25"
type input "0.24"
type input "0.23"
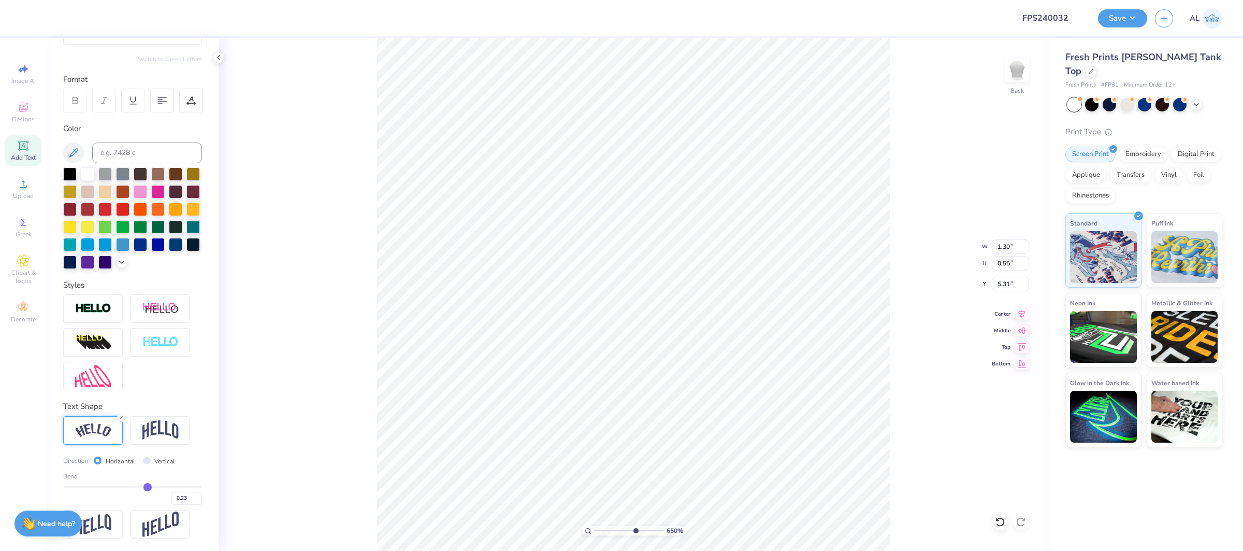
type input "0.2"
type input "0.20"
type input "0.18"
type input "0.16"
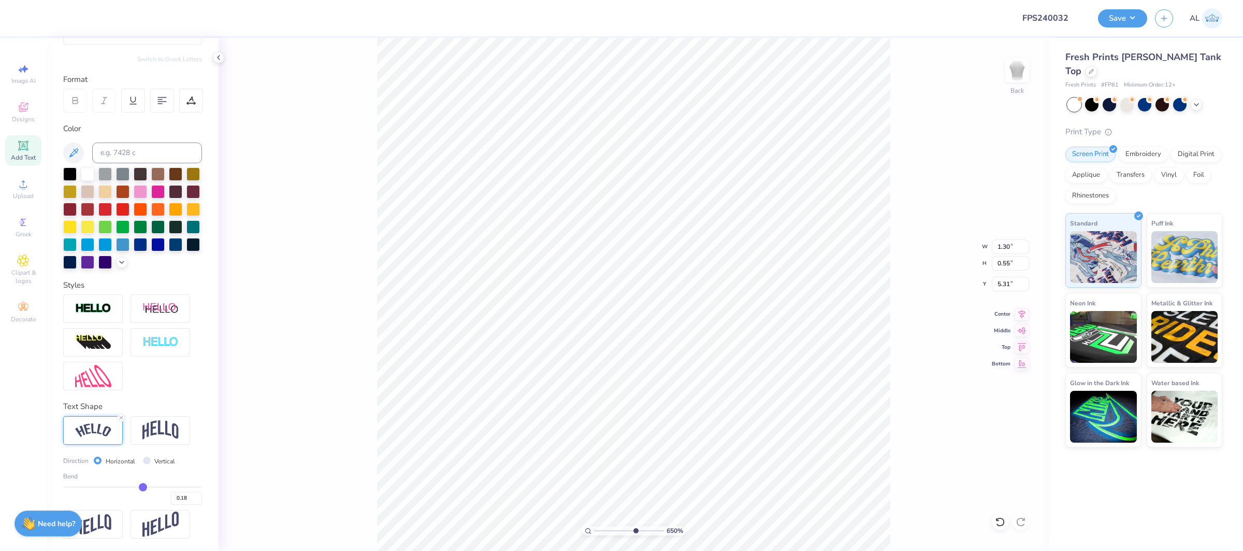
type input "0.16"
type input "0.15"
type input "0.14"
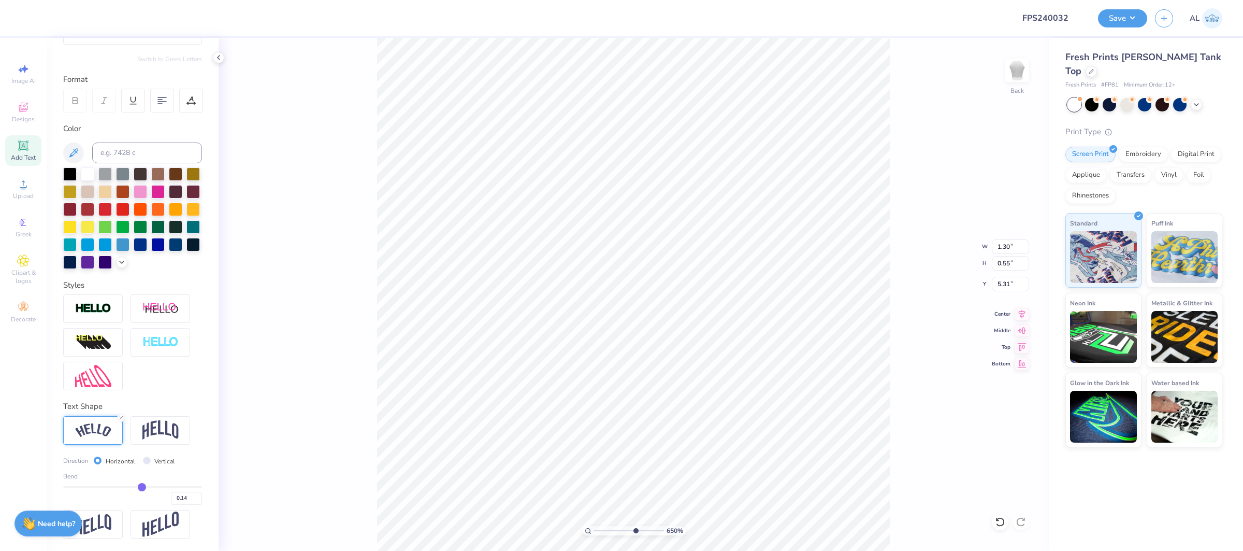
drag, startPoint x: 162, startPoint y: 484, endPoint x: 141, endPoint y: 486, distance: 20.9
type input "0.14"
click at [141, 486] on input "range" at bounding box center [132, 487] width 139 height 2
type input "1.09"
type input "0.51"
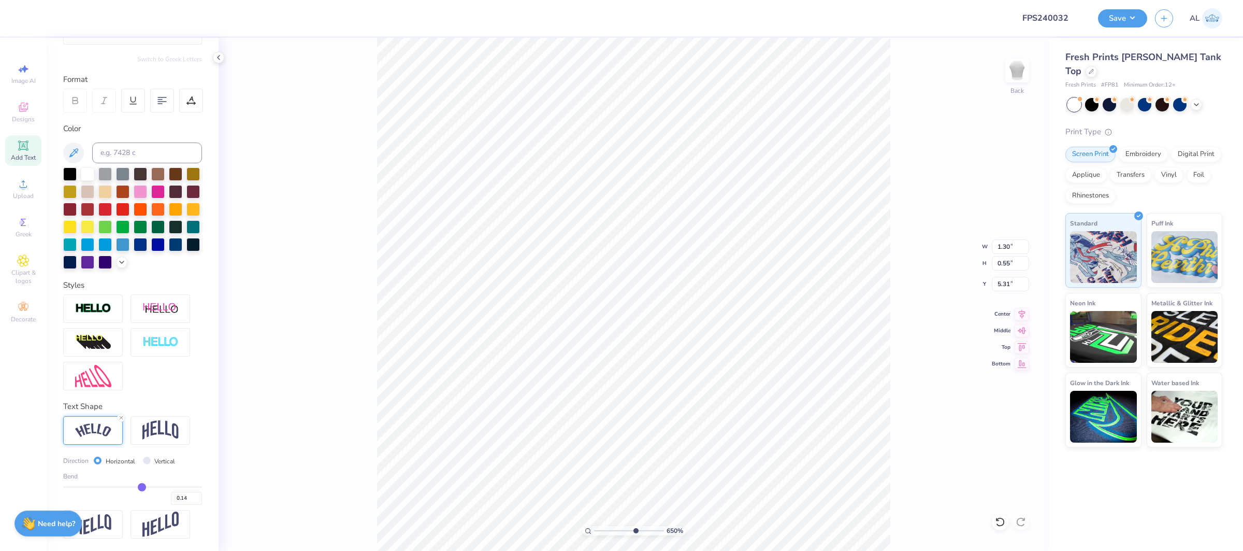
type input "5.33"
type input "0.12"
type input "0.1"
type input "0.10"
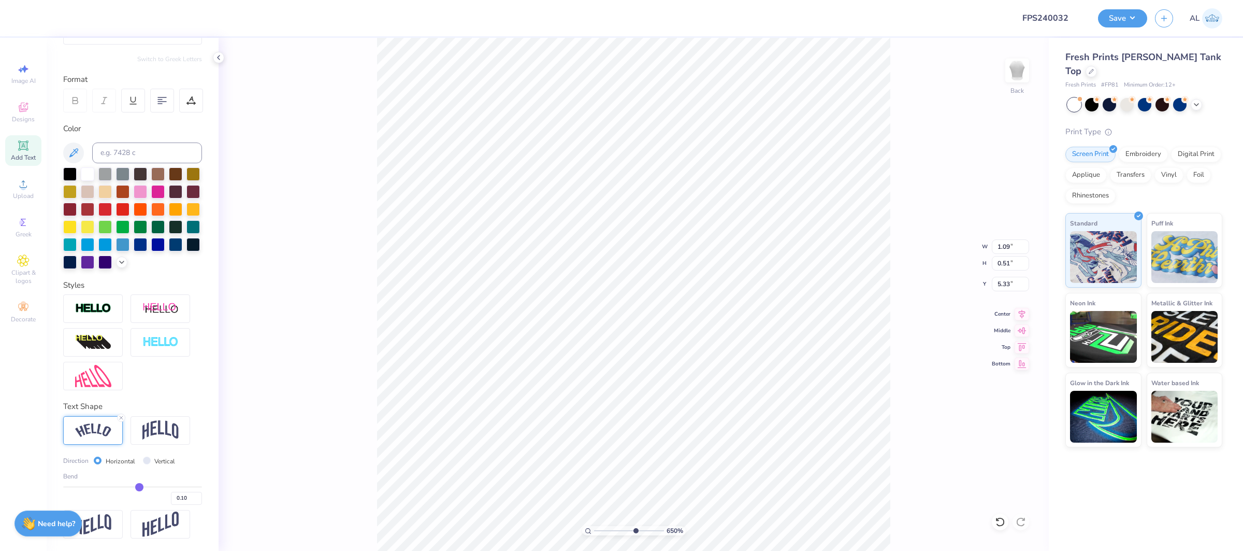
type input "0.09"
type input "0.08"
type input "0.07"
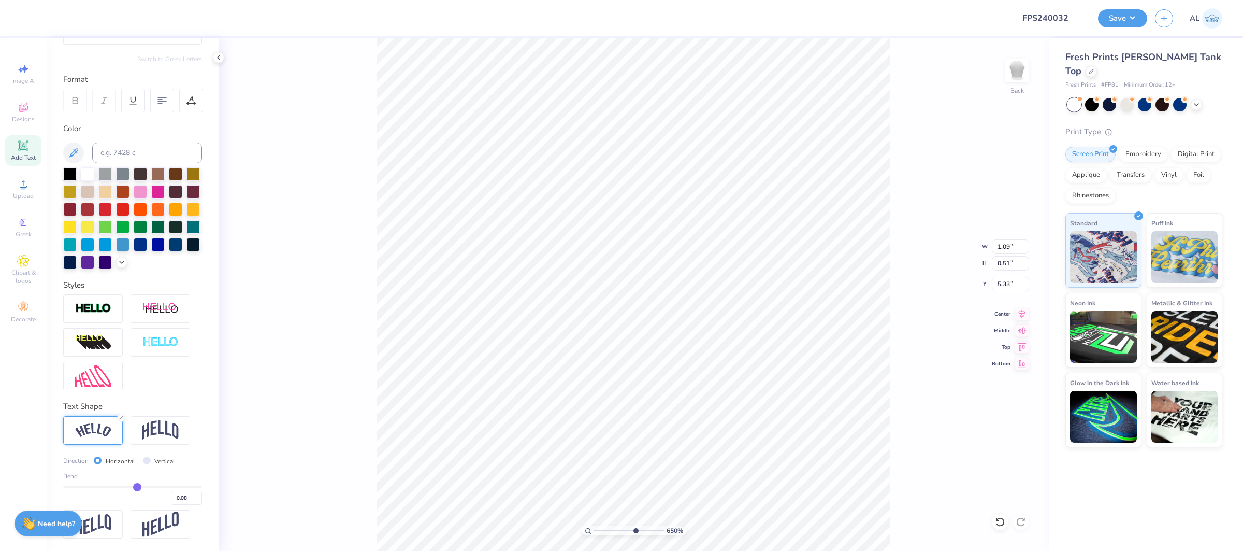
type input "0.07"
type input "0.06"
type input "0.05"
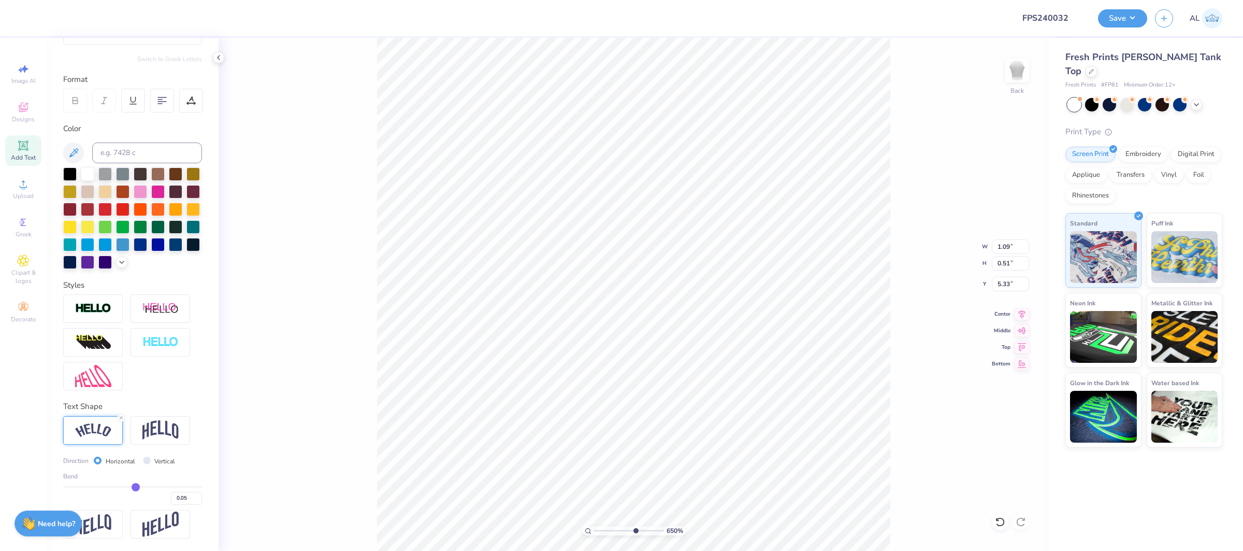
type input "0.04"
type input "0.03"
type input "0.02"
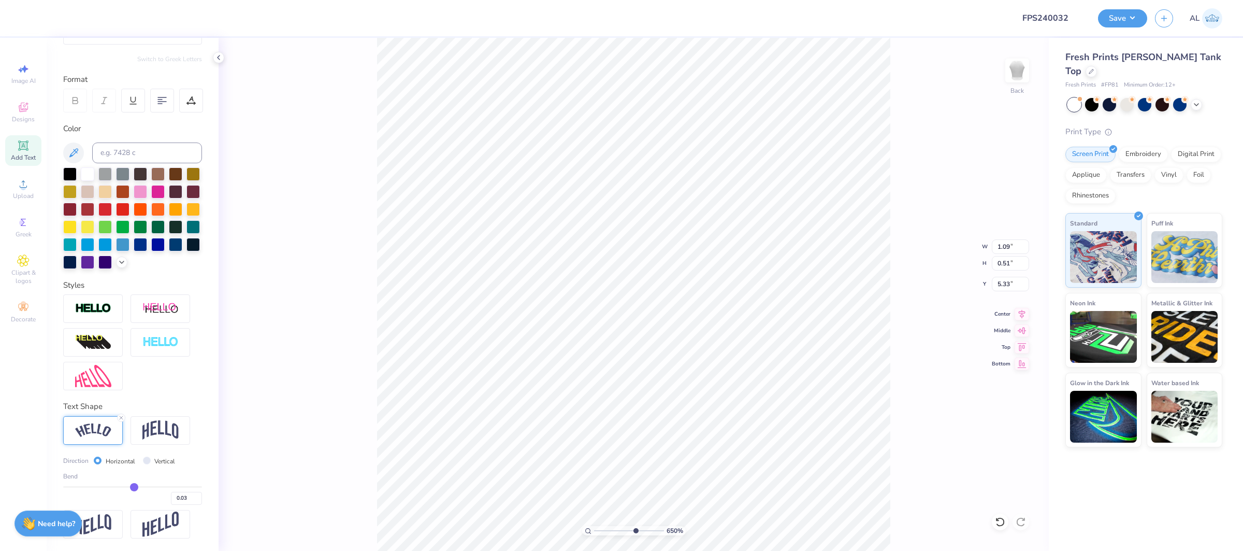
type input "0.02"
drag, startPoint x: 141, startPoint y: 486, endPoint x: 134, endPoint y: 489, distance: 8.2
type input "0.02"
click at [134, 487] on input "range" at bounding box center [132, 487] width 139 height 2
type input "1.03"
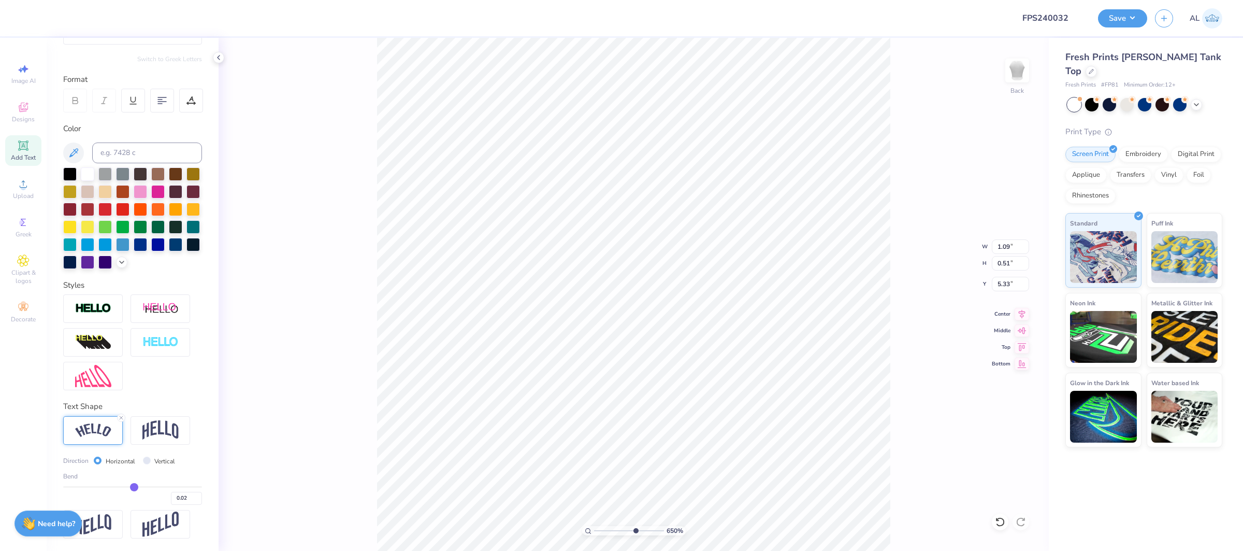
type input "0.50"
type input "5.34"
type input "0.01"
type input "-0.01"
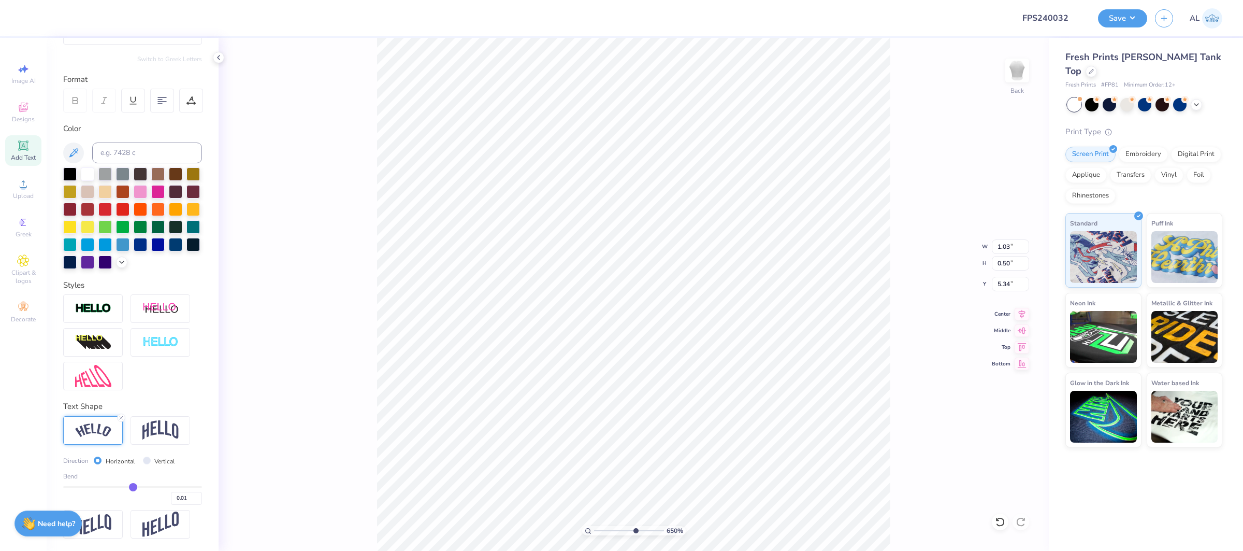
type input "-0.01"
type input "-0.03"
type input "-0.05"
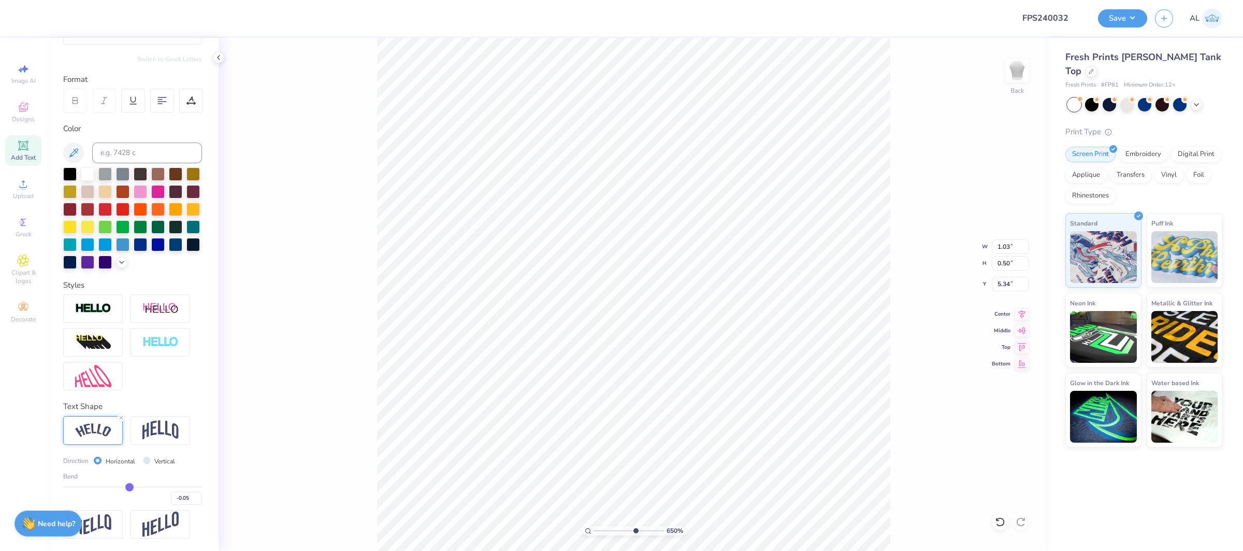
type input "-0.06"
type input "-0.07"
type input "-0.08"
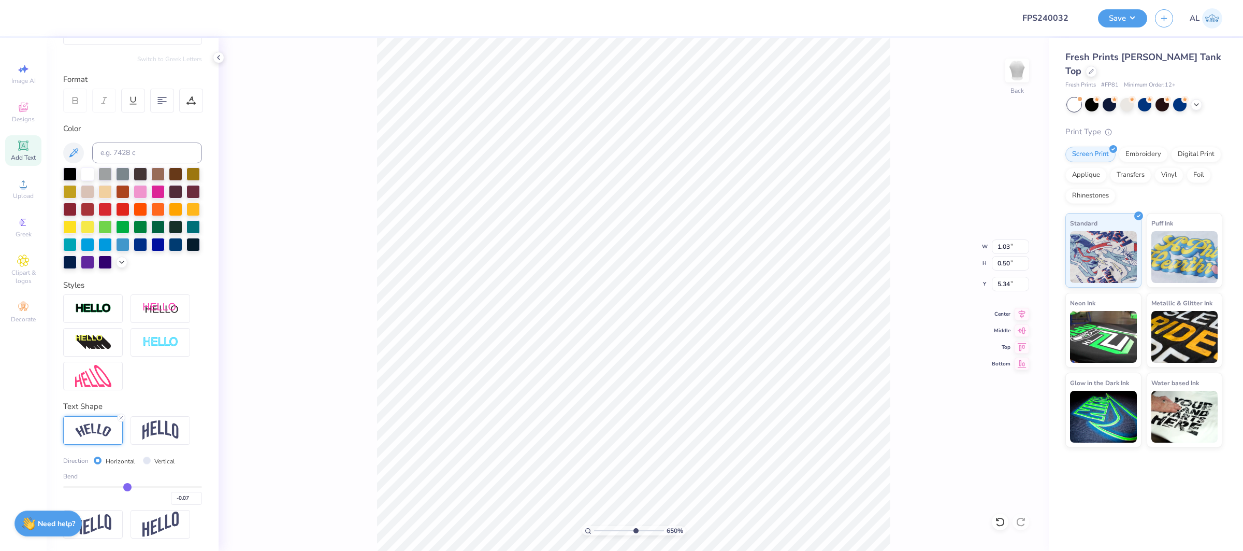
type input "-0.08"
type input "-0.09"
type input "-0.1"
type input "-0.10"
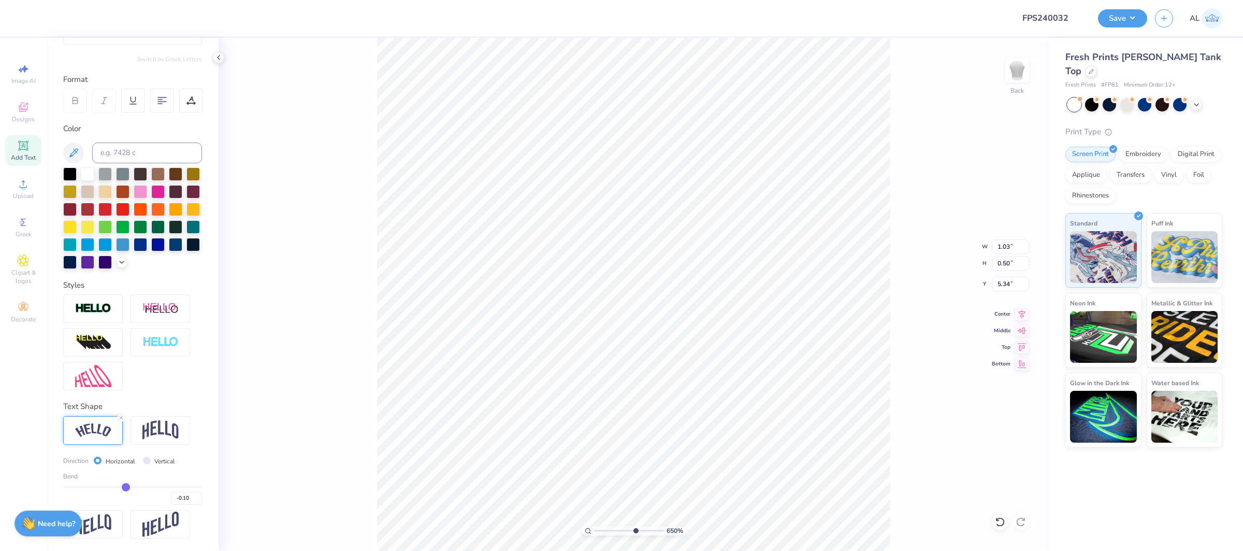
type input "-0.11"
type input "-0.12"
type input "-0.13"
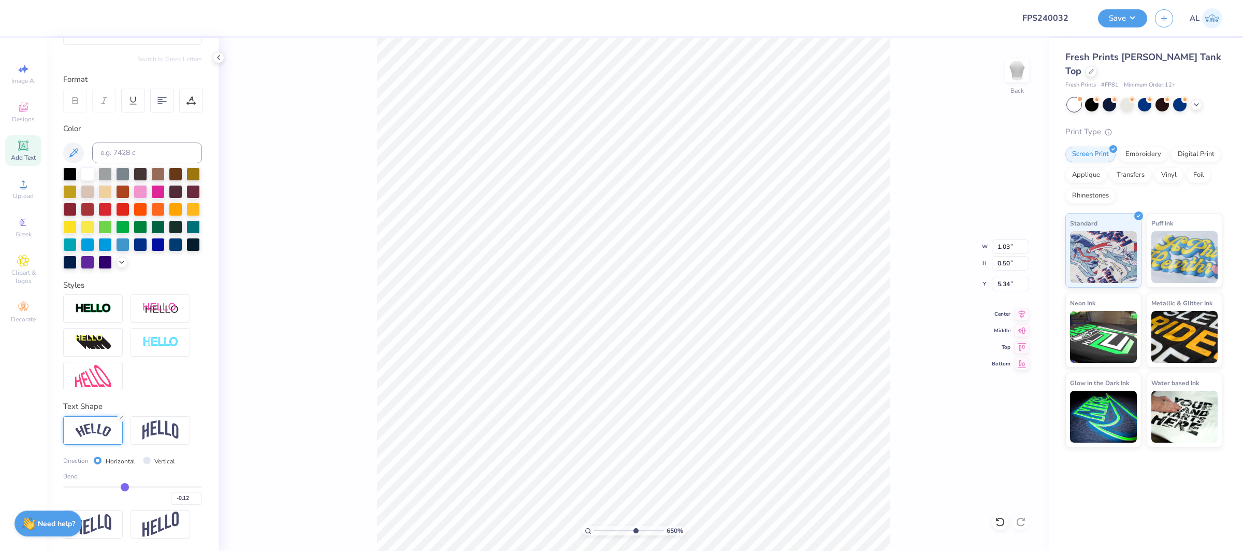
type input "-0.13"
drag, startPoint x: 134, startPoint y: 489, endPoint x: 124, endPoint y: 489, distance: 9.9
type input "-0.13"
click at [124, 487] on input "range" at bounding box center [132, 487] width 139 height 2
type input "1.12"
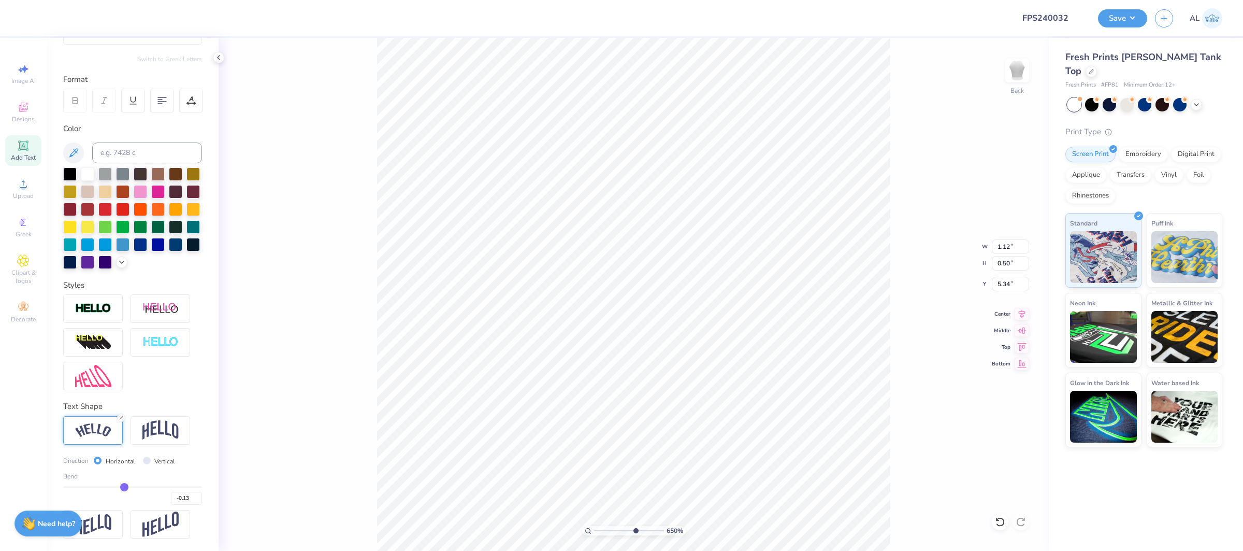
type input "-0.12"
type input "-0.13"
type input "-0.14"
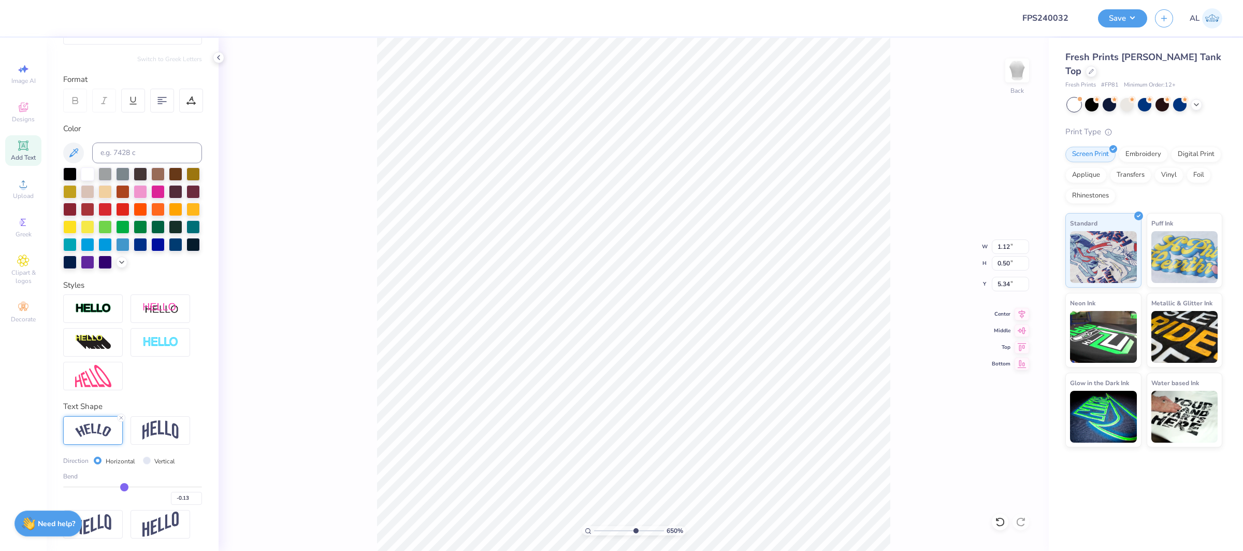
type input "-0.14"
type input "-0.15"
type input "-0.16"
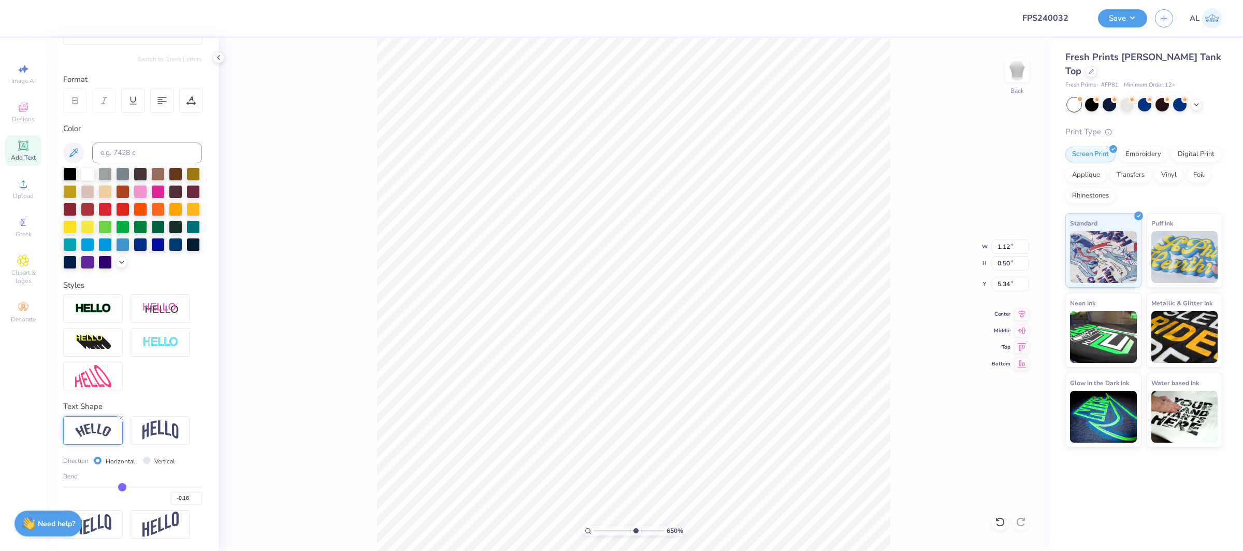
type input "-0.17"
type input "-0.18"
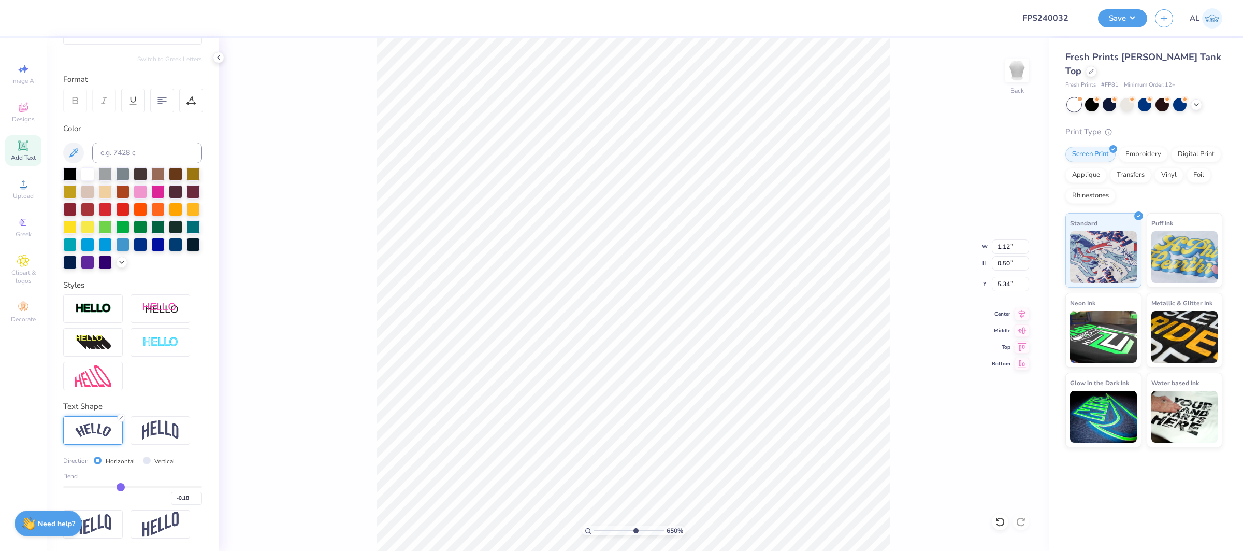
click at [121, 487] on input "range" at bounding box center [132, 487] width 139 height 2
type input "1.16"
type input "0.49"
type input "-0.19"
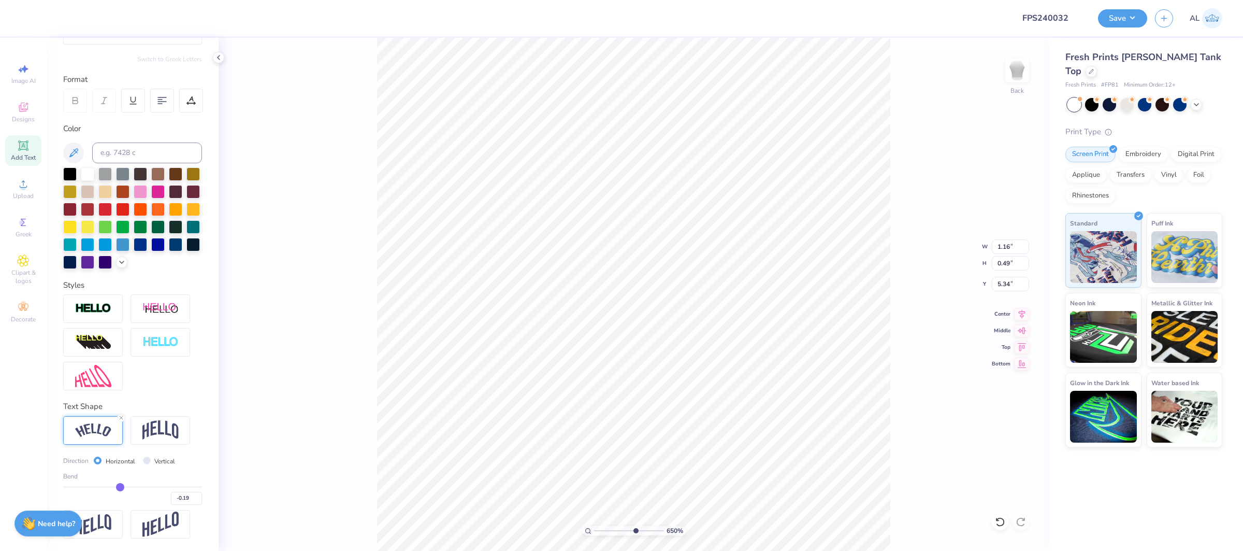
type input "-0.2"
type input "-0.20"
type input "-0.21"
type input "-0.22"
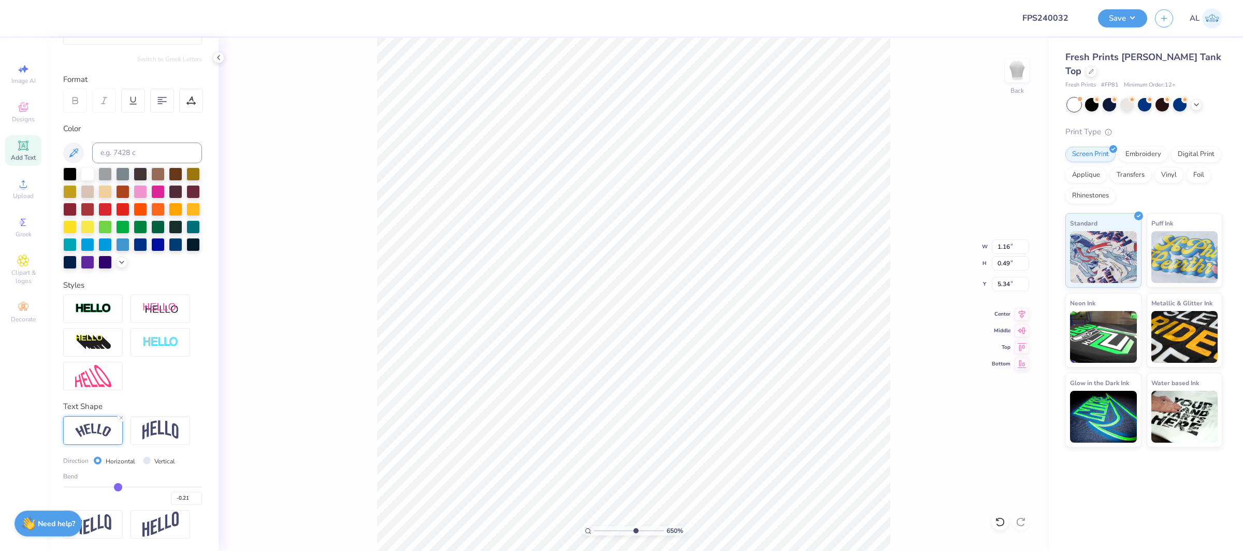
type input "-0.22"
type input "-0.23"
type input "-0.24"
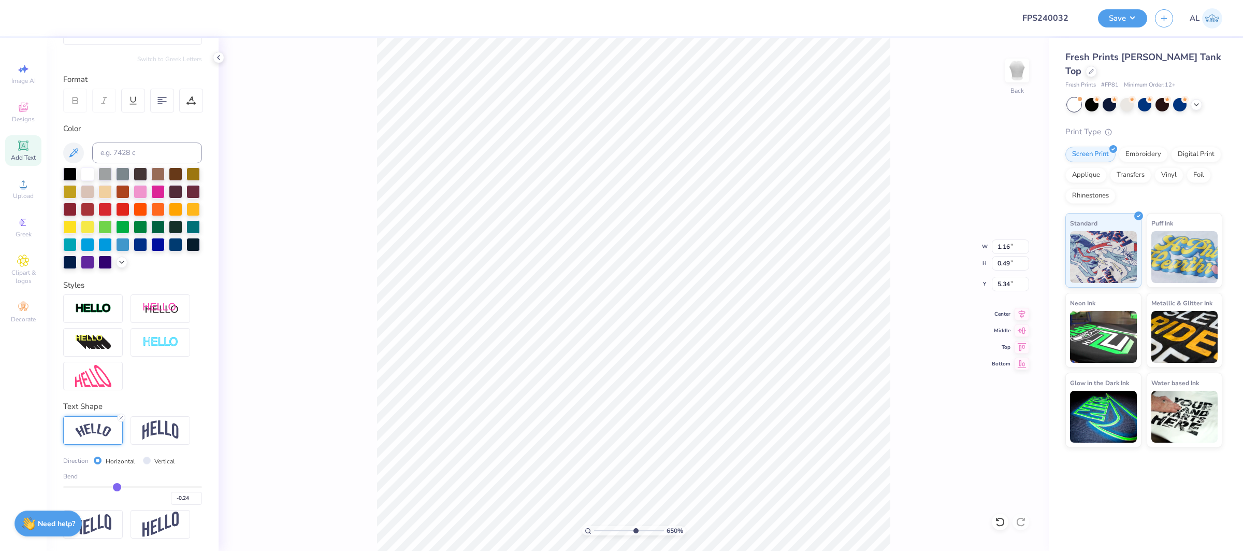
type input "-0.25"
type input "-0.26"
type input "-0.27"
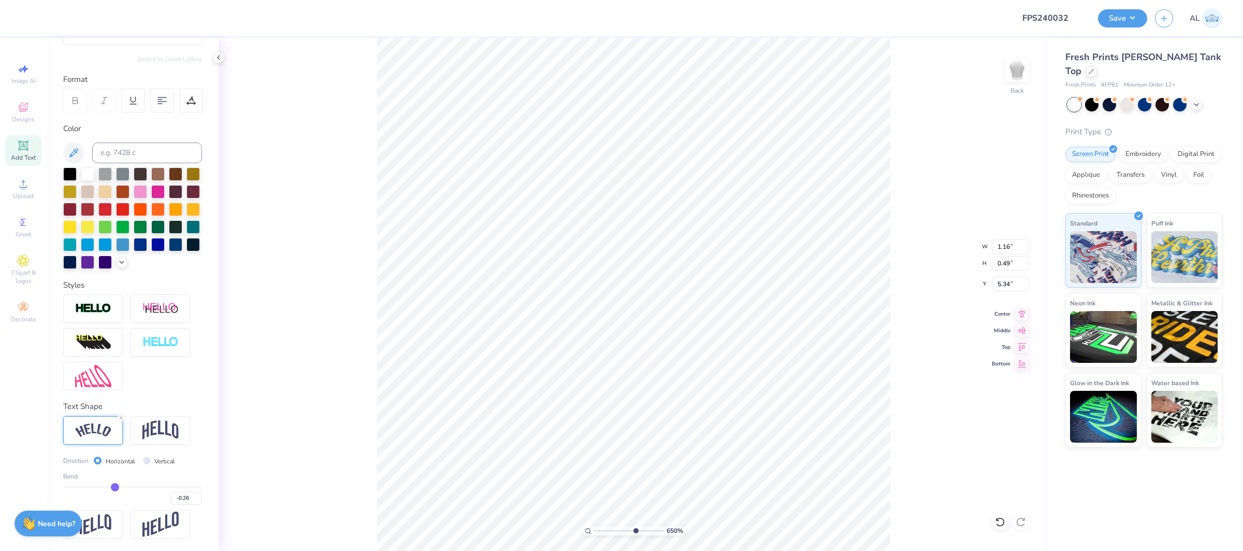
type input "-0.27"
type input "-0.28"
drag, startPoint x: 121, startPoint y: 490, endPoint x: 114, endPoint y: 491, distance: 6.8
type input "-0.28"
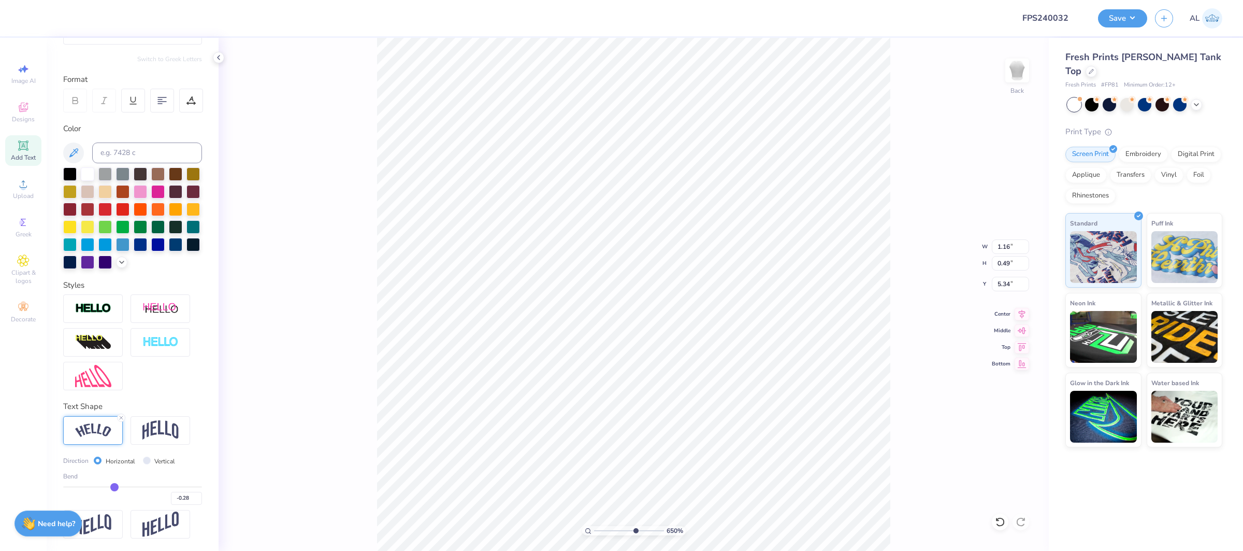
click at [114, 487] on input "range" at bounding box center [132, 487] width 139 height 2
type input "1.23"
type input "0.48"
drag, startPoint x: 114, startPoint y: 491, endPoint x: 163, endPoint y: 476, distance: 50.8
click at [112, 492] on div "-0.28" at bounding box center [132, 495] width 139 height 19
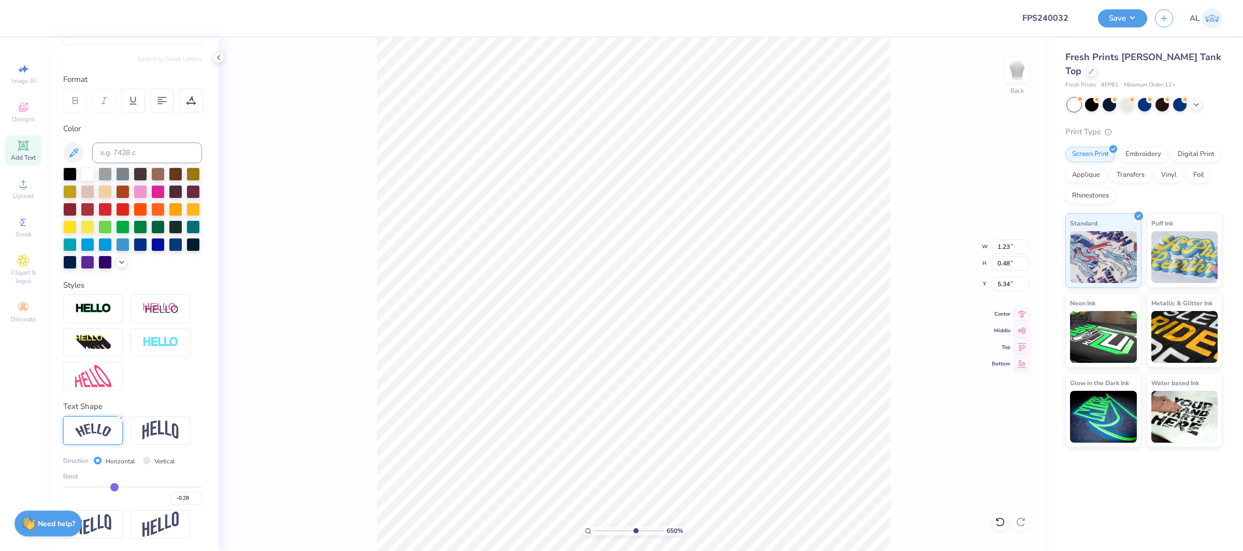
type input "5.30"
type input "-0.29"
click at [112, 487] on input "range" at bounding box center [132, 487] width 139 height 2
click at [112, 486] on input "range" at bounding box center [132, 487] width 139 height 2
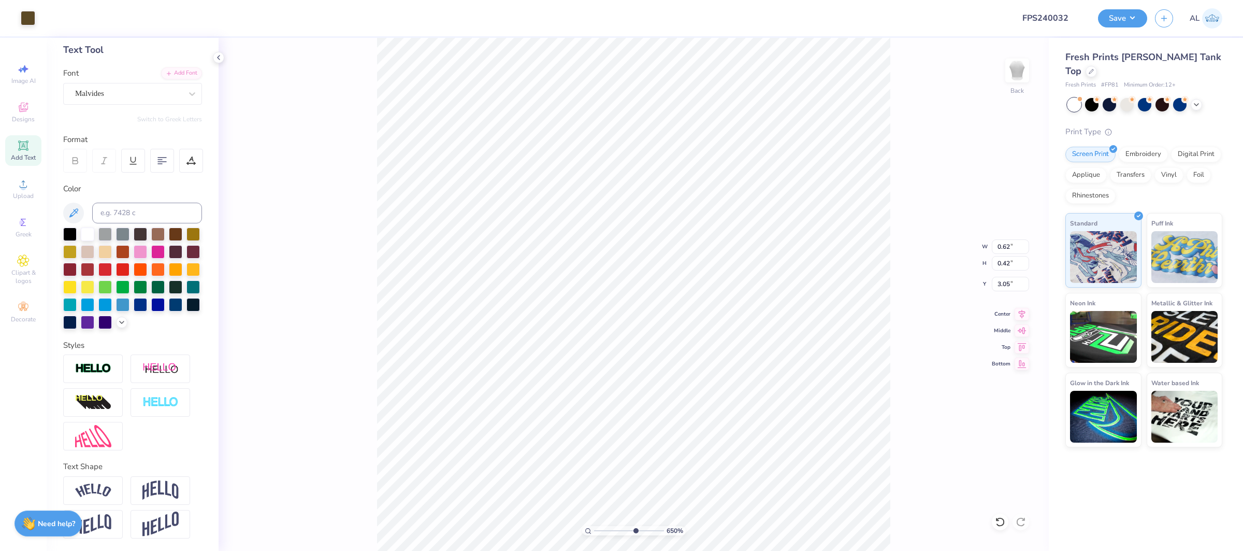
scroll to position [51, 0]
click at [110, 485] on img at bounding box center [93, 491] width 36 height 14
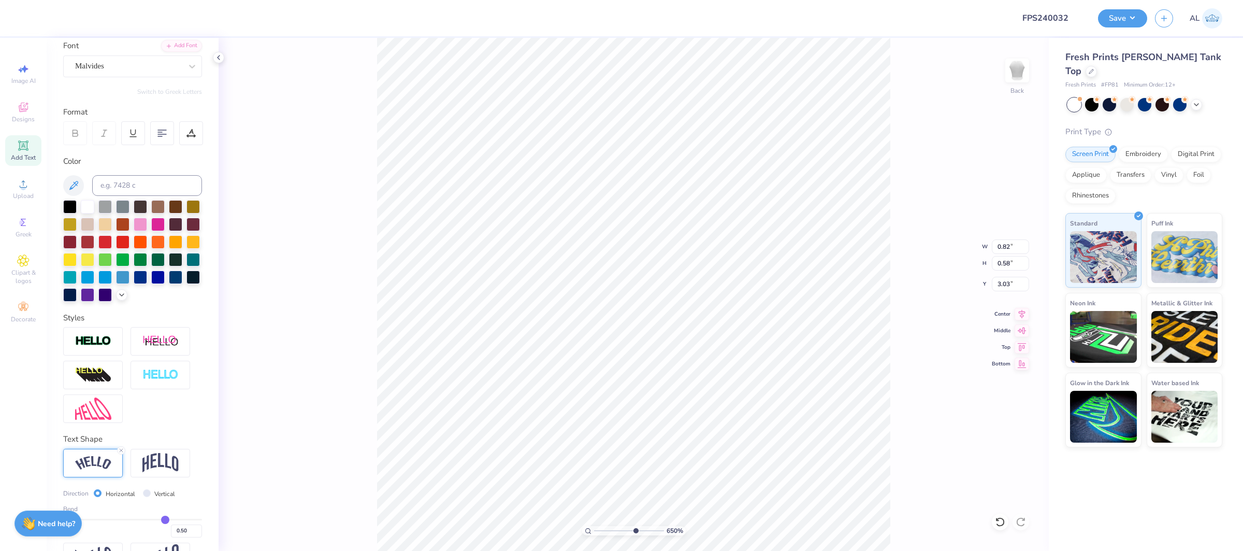
scroll to position [112, 0]
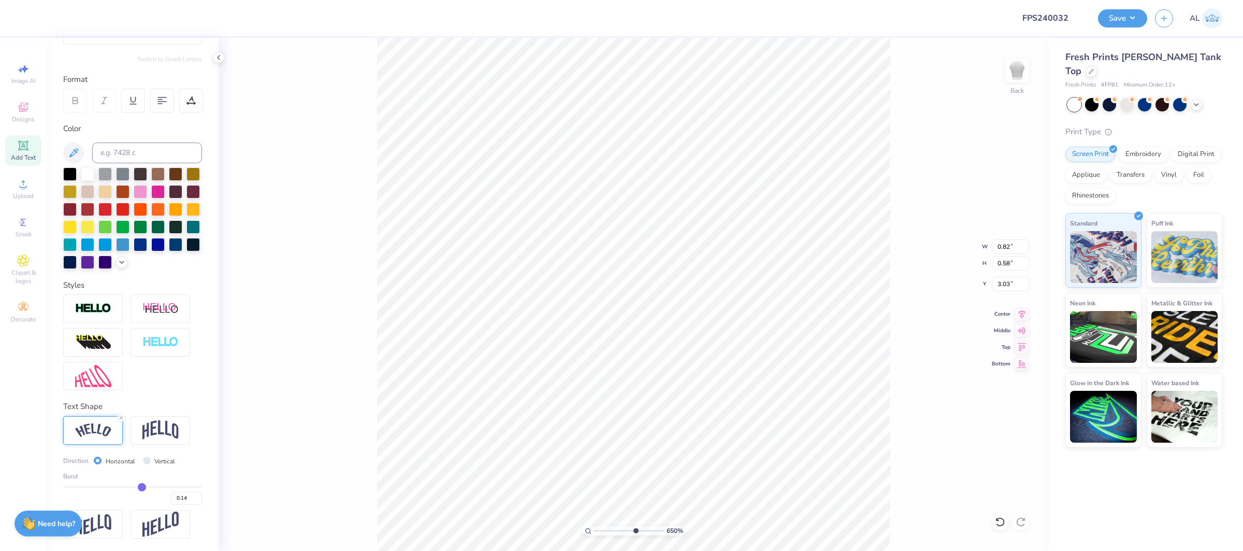
drag, startPoint x: 164, startPoint y: 485, endPoint x: 142, endPoint y: 486, distance: 22.3
click at [142, 486] on input "range" at bounding box center [132, 487] width 139 height 2
click at [147, 487] on input "range" at bounding box center [132, 487] width 139 height 2
click at [150, 486] on input "range" at bounding box center [132, 487] width 139 height 2
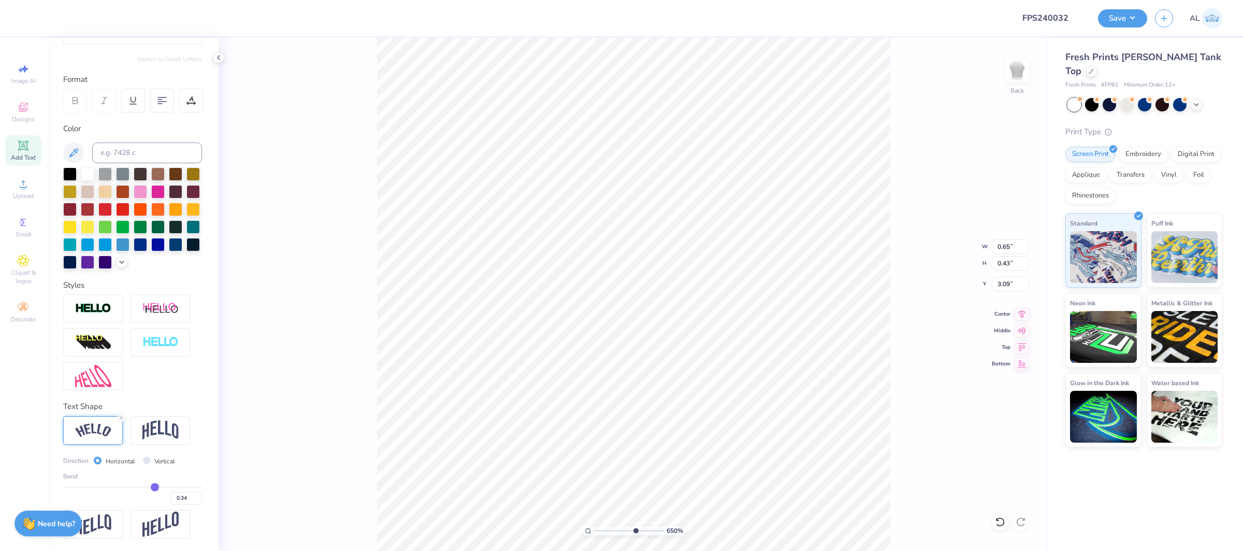
click at [154, 487] on input "range" at bounding box center [132, 487] width 139 height 2
click at [537, 523] on div "100 %" at bounding box center [633, 294] width 513 height 513
click at [1009, 245] on input "6.52" at bounding box center [1010, 246] width 37 height 15
drag, startPoint x: 1023, startPoint y: 312, endPoint x: 1004, endPoint y: 282, distance: 35.9
click at [1023, 312] on icon at bounding box center [1022, 314] width 15 height 12
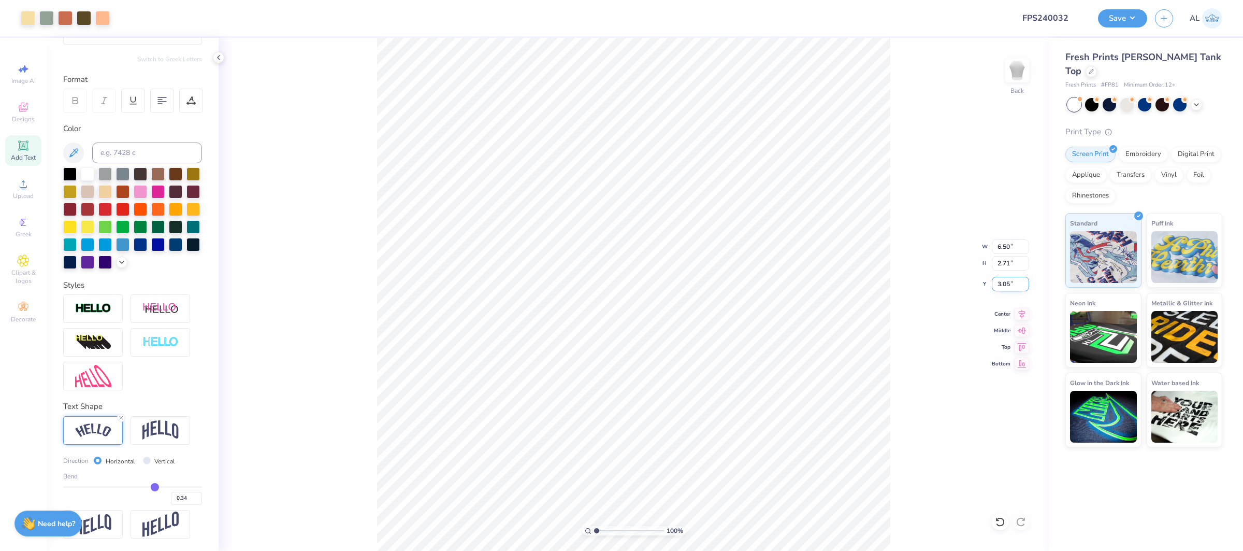
click at [1004, 282] on input "3.05" at bounding box center [1010, 284] width 37 height 15
drag, startPoint x: 606, startPoint y: 530, endPoint x: 552, endPoint y: 530, distance: 53.9
click at [594, 530] on input "range" at bounding box center [629, 530] width 70 height 9
click at [1006, 247] on input "6.50" at bounding box center [1010, 246] width 37 height 15
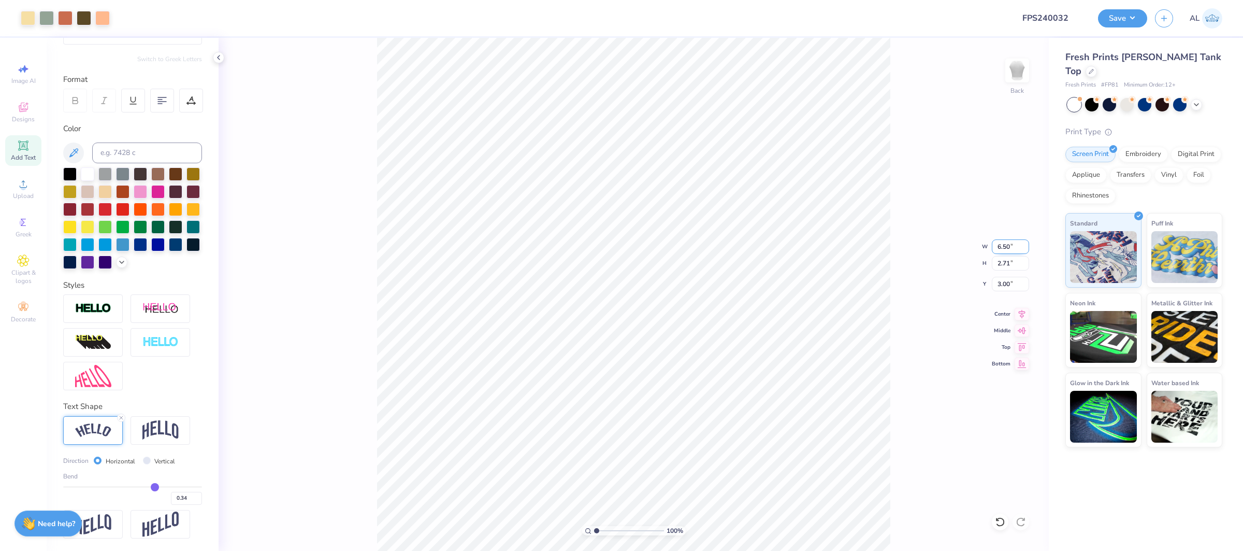
click at [1006, 247] on input "6.50" at bounding box center [1010, 246] width 37 height 15
click at [1006, 287] on input "2.90" at bounding box center [1010, 284] width 37 height 15
click at [1017, 314] on icon at bounding box center [1022, 312] width 15 height 12
click at [1023, 312] on icon at bounding box center [1022, 312] width 15 height 12
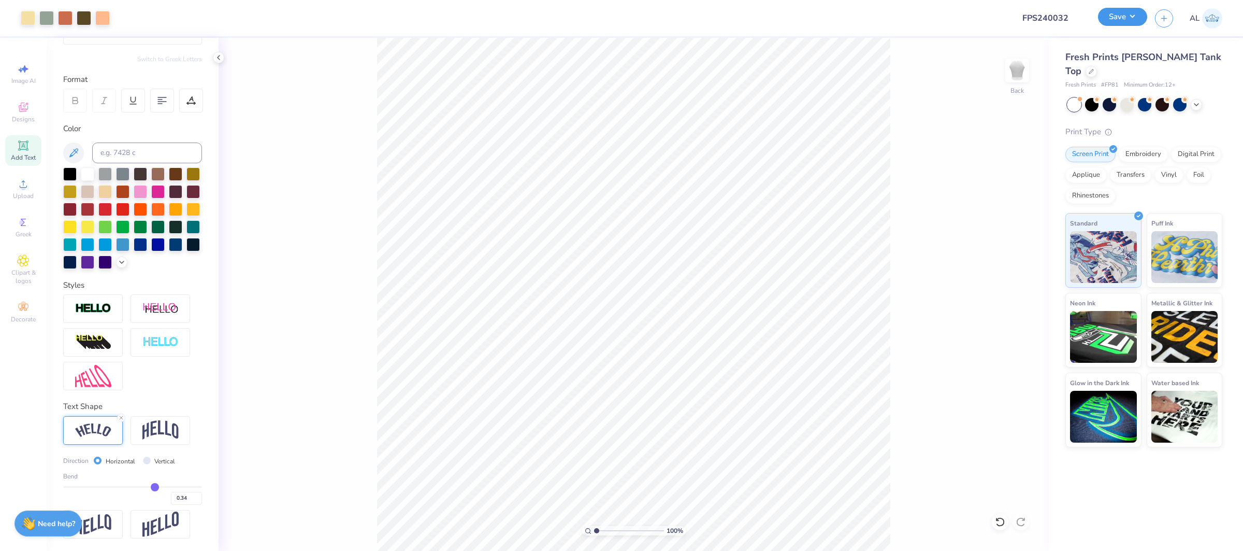
click at [1130, 17] on button "Save" at bounding box center [1122, 17] width 49 height 18
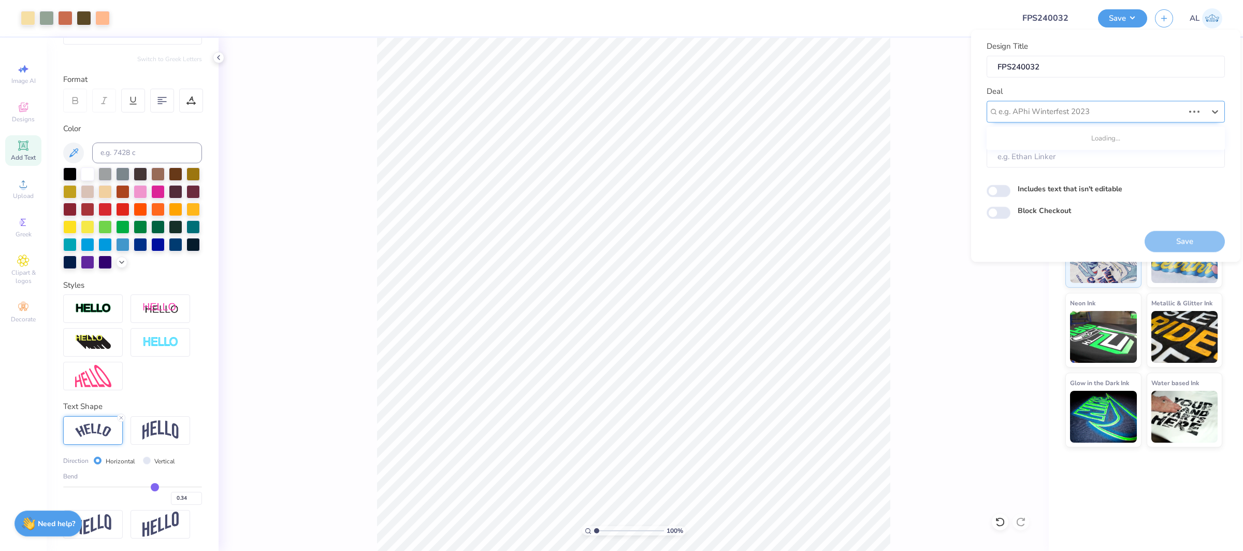
click at [1110, 109] on div at bounding box center [1091, 112] width 185 height 14
click at [1060, 171] on div "Design Tool Gallery" at bounding box center [1106, 176] width 230 height 17
click at [1169, 245] on button "Save" at bounding box center [1185, 240] width 80 height 21
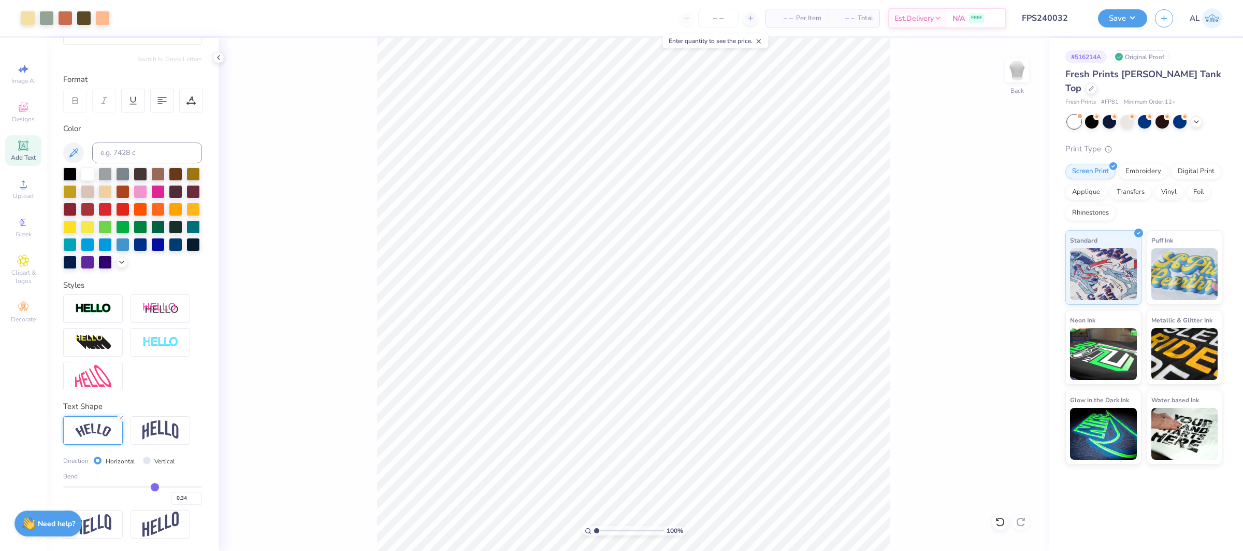
click at [1122, 23] on button "Save" at bounding box center [1122, 18] width 49 height 18
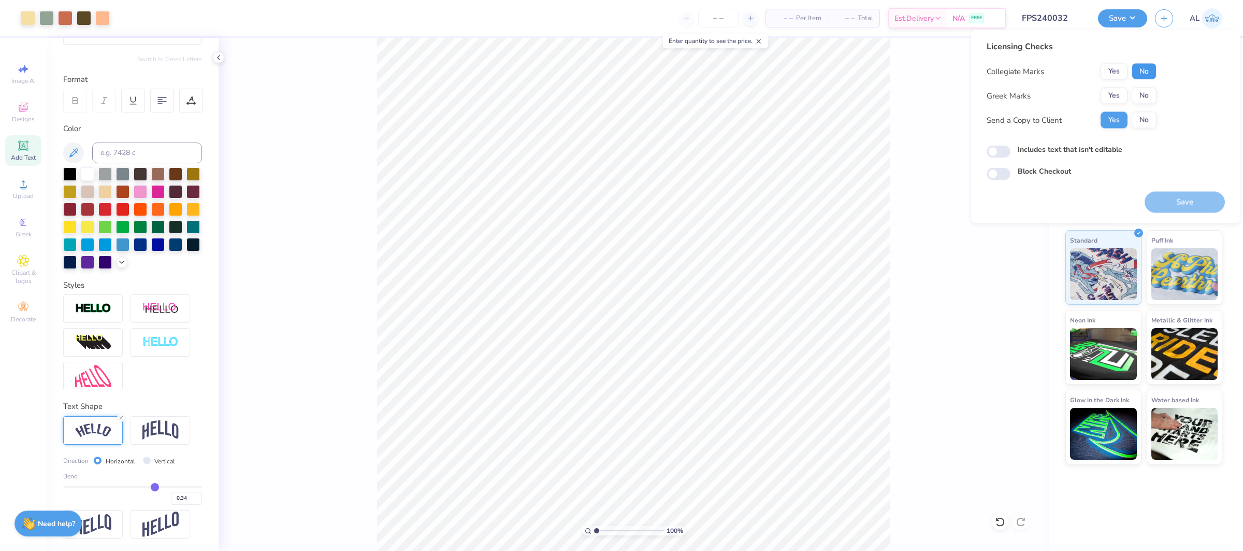
click at [1132, 71] on button "No" at bounding box center [1144, 71] width 25 height 17
click at [1120, 90] on button "Yes" at bounding box center [1114, 96] width 27 height 17
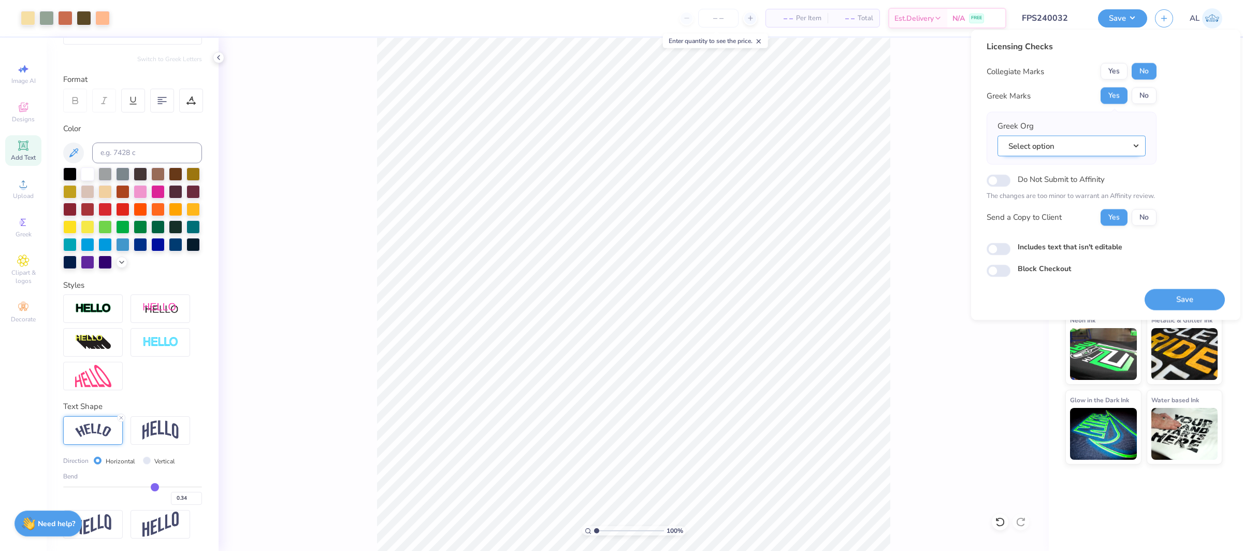
click at [1085, 145] on button "Select option" at bounding box center [1072, 145] width 148 height 21
click at [1082, 250] on link "Alpha Delta Pi" at bounding box center [1072, 243] width 140 height 17
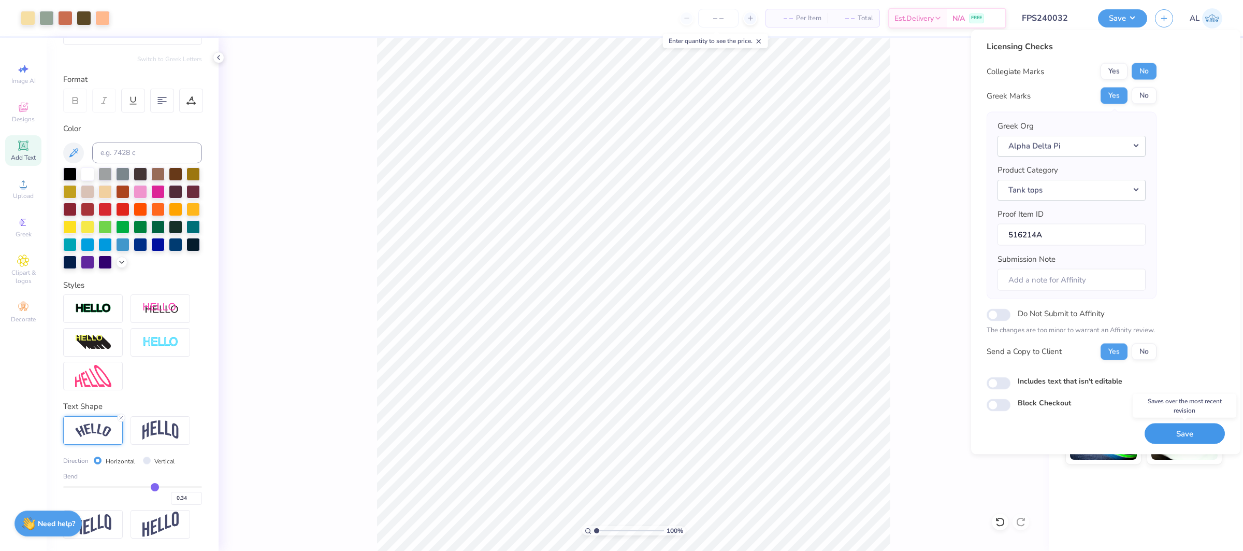
click at [1180, 433] on button "Save" at bounding box center [1185, 433] width 80 height 21
